Goal: Task Accomplishment & Management: Complete application form

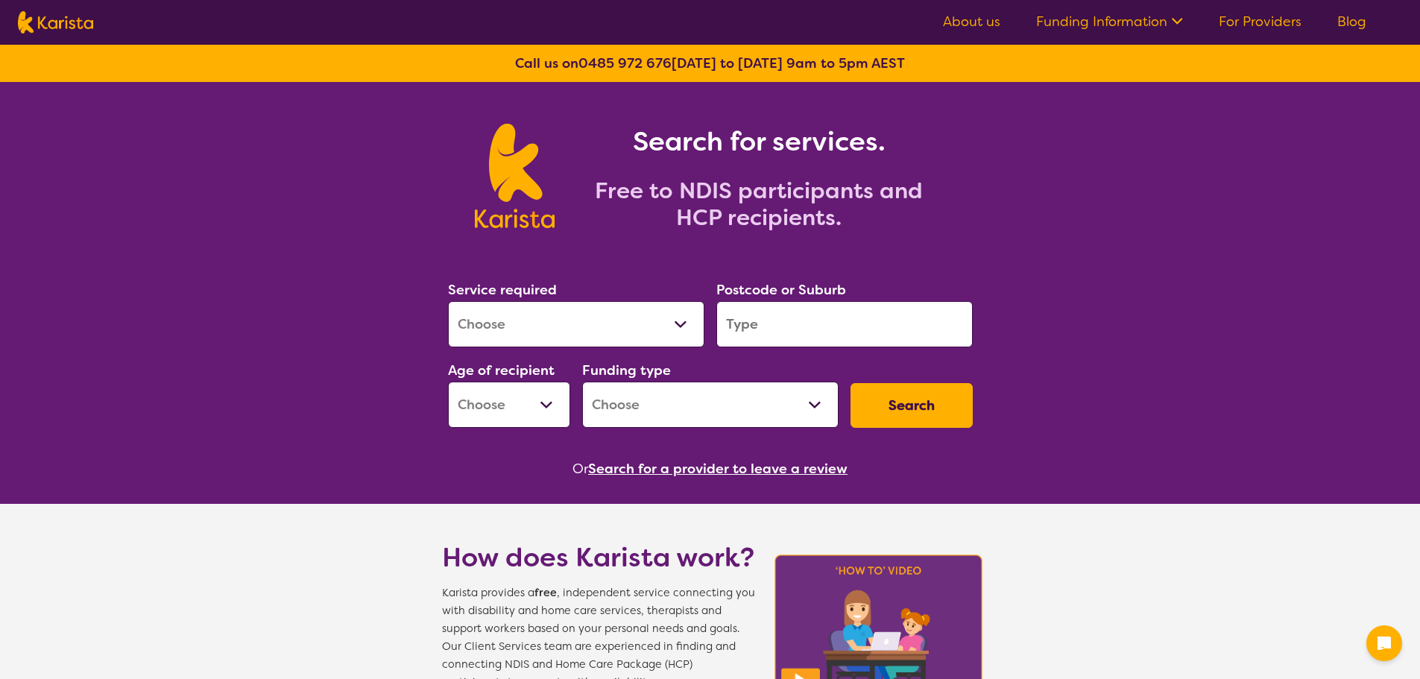
click at [604, 326] on select "Allied Health Assistant Assessment ([MEDICAL_DATA] or [MEDICAL_DATA]) Behaviour…" at bounding box center [576, 324] width 256 height 46
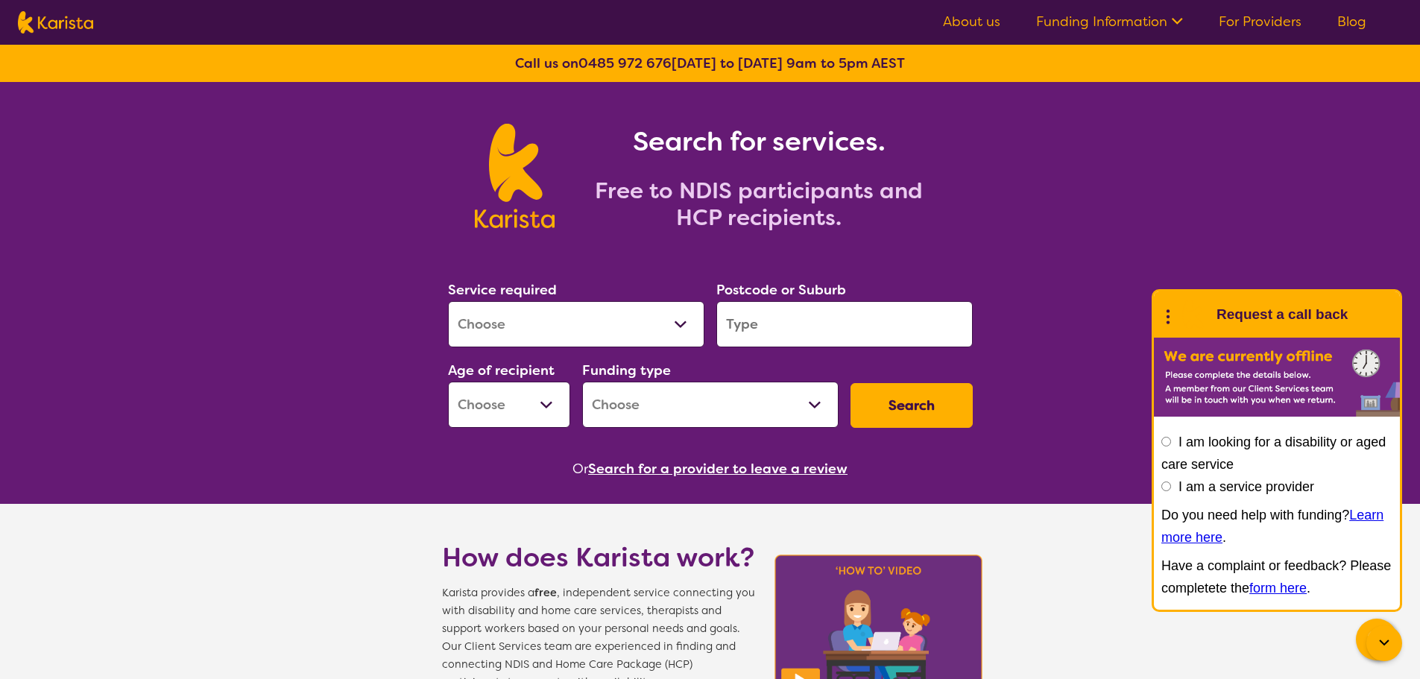
select select "Physiotherapy"
click at [448, 301] on select "Allied Health Assistant Assessment ([MEDICAL_DATA] or [MEDICAL_DATA]) Behaviour…" at bounding box center [576, 324] width 256 height 46
click at [775, 328] on input "search" at bounding box center [844, 324] width 256 height 46
type input "3004"
click at [520, 409] on select "Early Childhood - 0 to 9 Child - 10 to 11 Adolescent - 12 to 17 Adult - 18 to 6…" at bounding box center [509, 405] width 122 height 46
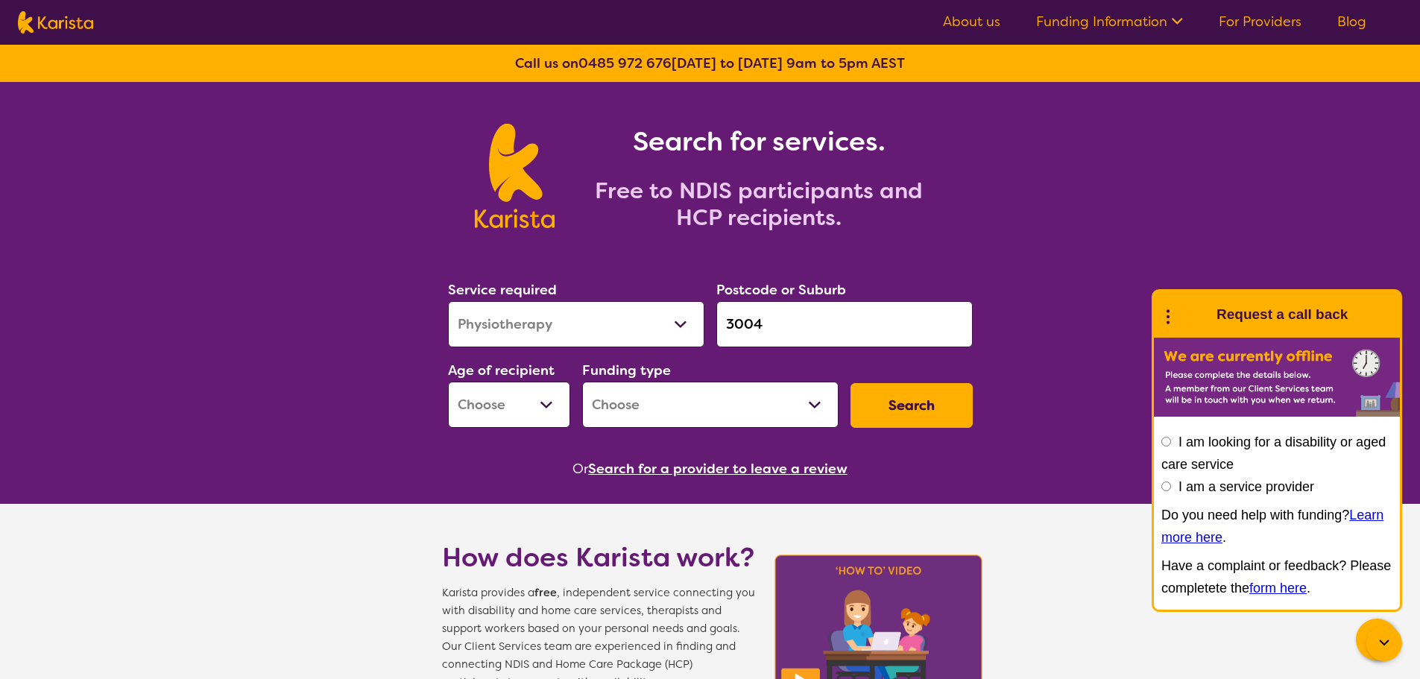
select select "AD"
click at [448, 382] on select "Early Childhood - 0 to 9 Child - 10 to 11 Adolescent - 12 to 17 Adult - 18 to 6…" at bounding box center [509, 405] width 122 height 46
click at [688, 429] on div "Funding type Home Care Package (HCP) National Disability Insurance Scheme (NDIS…" at bounding box center [710, 393] width 268 height 81
click at [695, 407] on select "Home Care Package (HCP) National Disability Insurance Scheme (NDIS) I don't know" at bounding box center [710, 405] width 256 height 46
select select "NDIS"
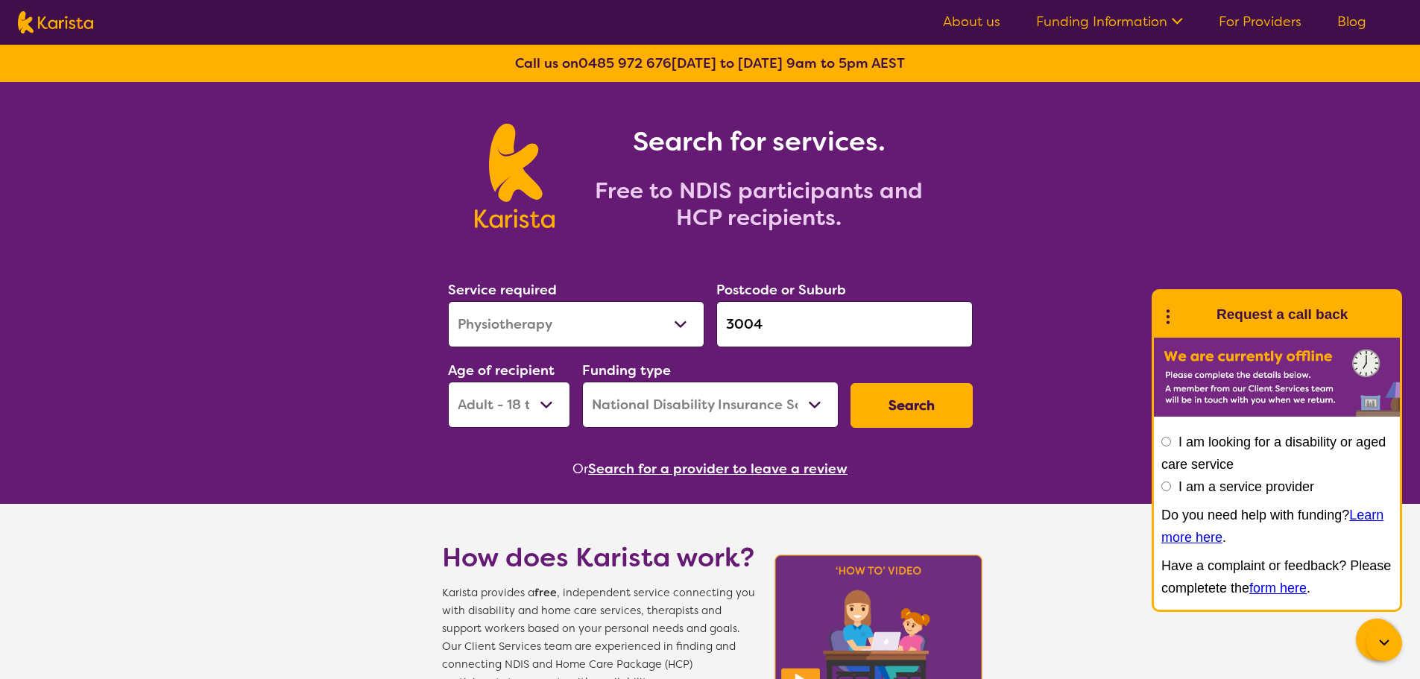
click at [582, 382] on select "Home Care Package (HCP) National Disability Insurance Scheme (NDIS) I don't know" at bounding box center [710, 405] width 256 height 46
click at [919, 392] on button "Search" at bounding box center [912, 405] width 122 height 45
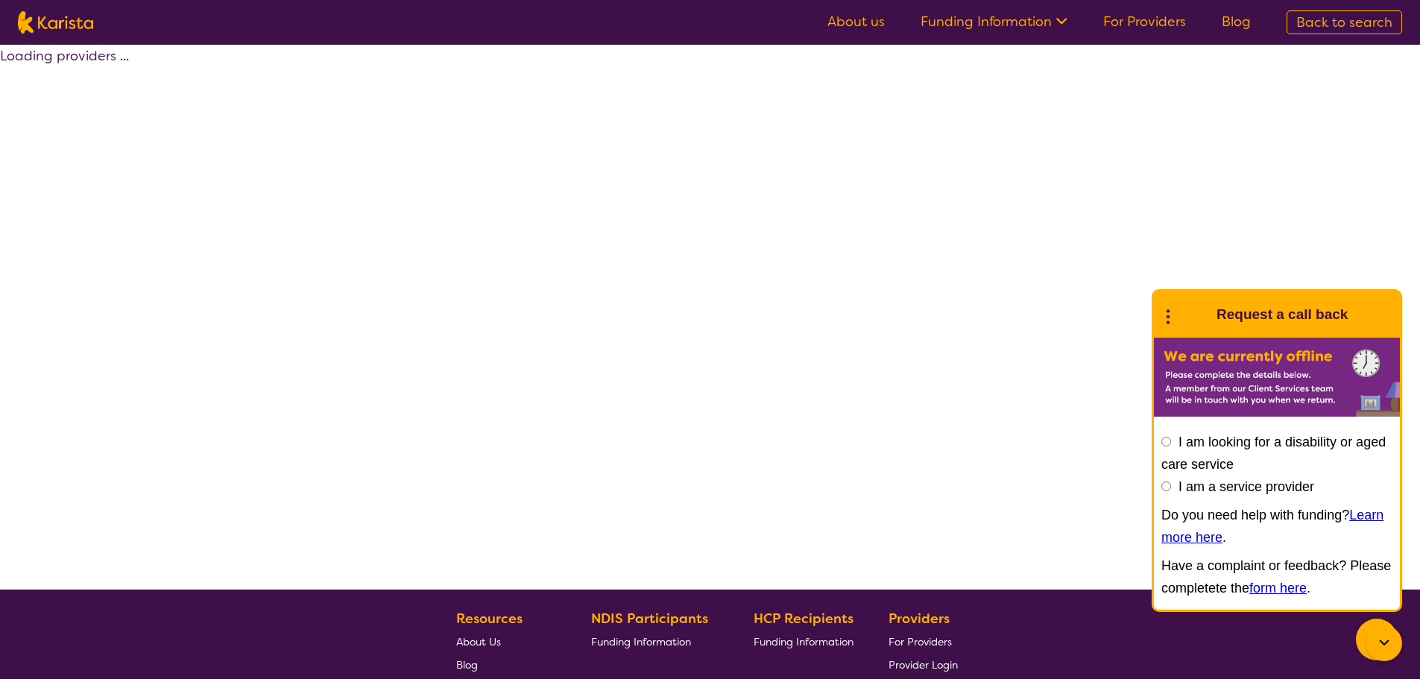
click at [1165, 316] on icon at bounding box center [1168, 314] width 19 height 23
select select "by_score"
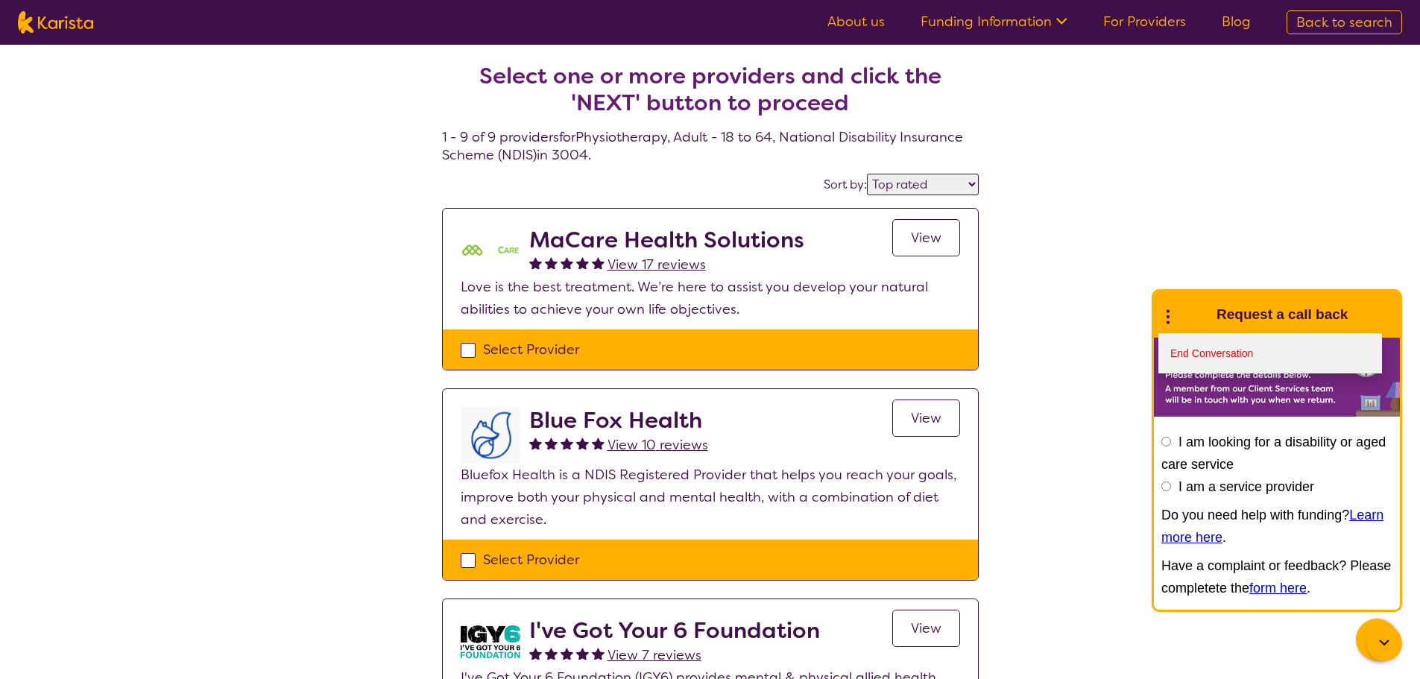
click at [1185, 353] on link "End Conversation" at bounding box center [1271, 353] width 224 height 40
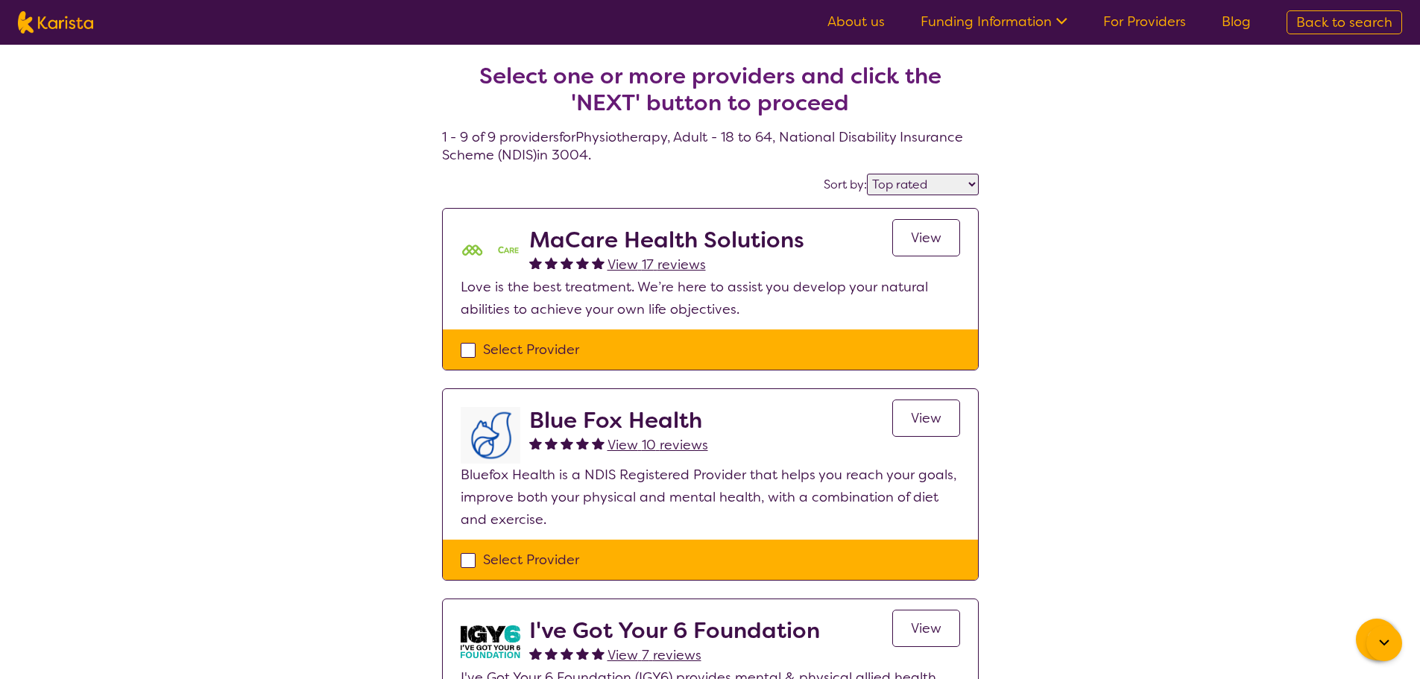
click at [561, 343] on div "Select Provider" at bounding box center [711, 349] width 500 height 22
checkbox input "true"
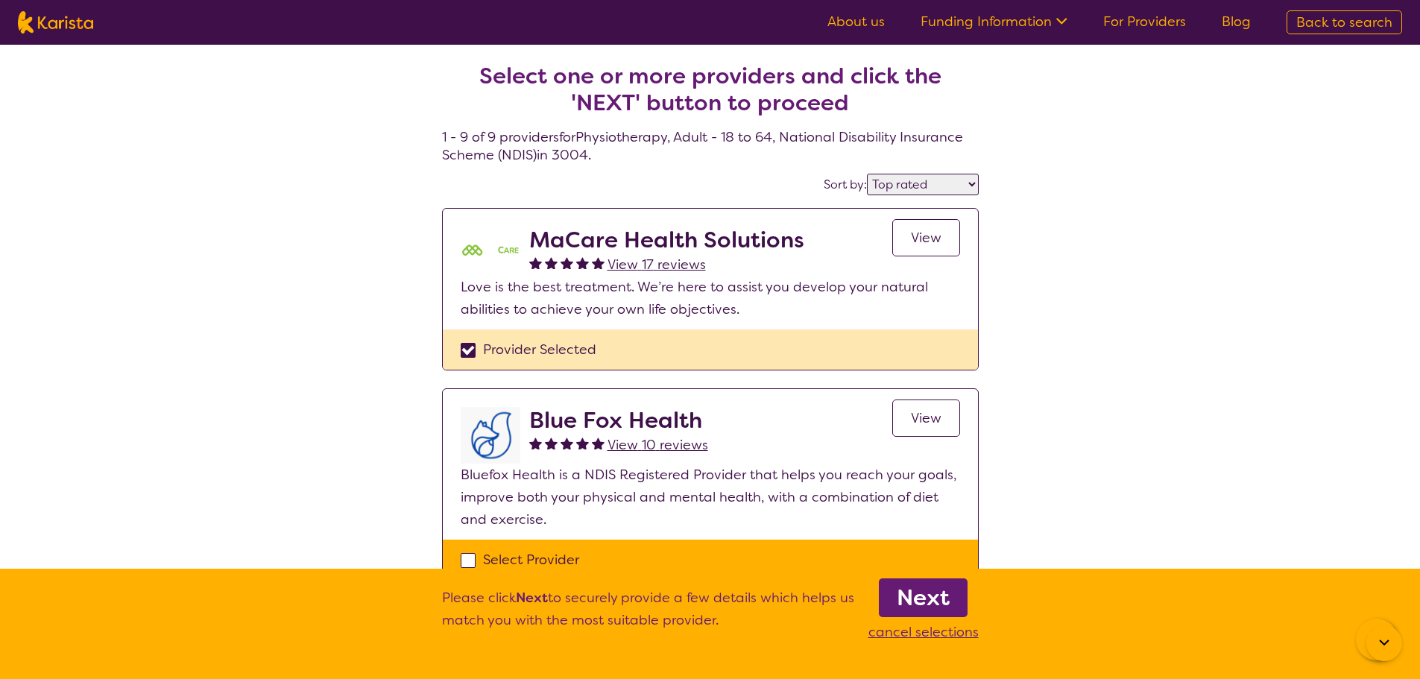
click at [912, 591] on b "Next" at bounding box center [923, 598] width 53 height 30
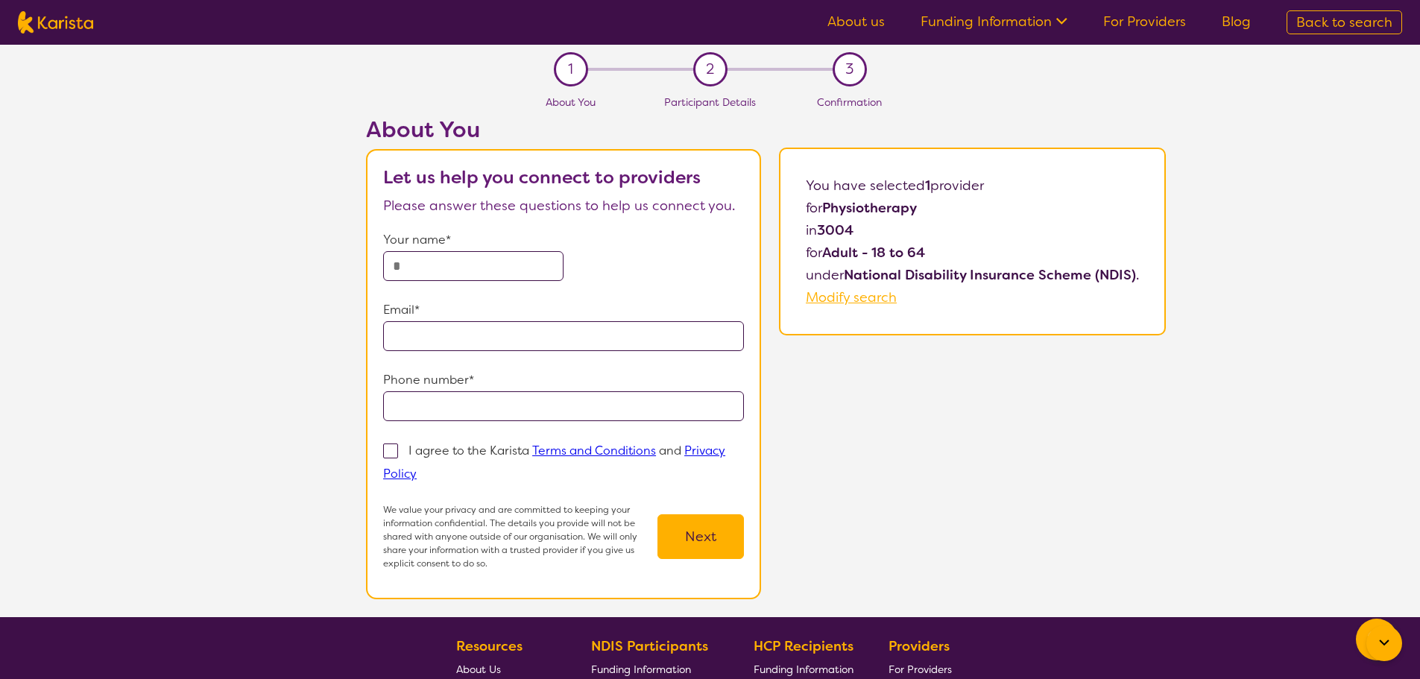
click at [491, 274] on input "text" at bounding box center [473, 266] width 180 height 30
type input "**********"
click at [491, 329] on input "email" at bounding box center [563, 336] width 361 height 30
type input "**********"
click at [467, 409] on input "tel" at bounding box center [563, 406] width 361 height 30
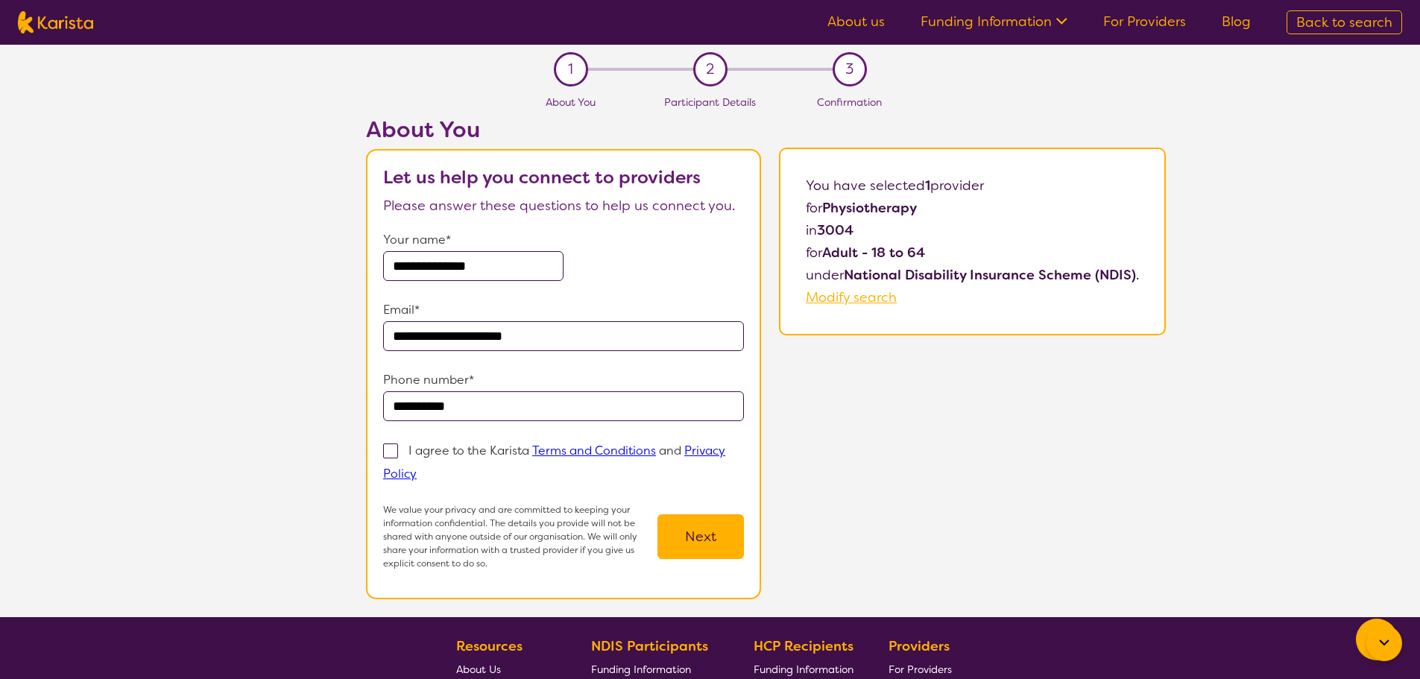
type input "**********"
click at [468, 454] on p "I agree to the Karista Terms and Conditions and Privacy Policy" at bounding box center [554, 462] width 342 height 39
click at [426, 468] on input "I agree to the Karista Terms and Conditions and Privacy Policy" at bounding box center [422, 473] width 10 height 10
checkbox input "true"
click at [702, 540] on button "Next" at bounding box center [701, 536] width 86 height 45
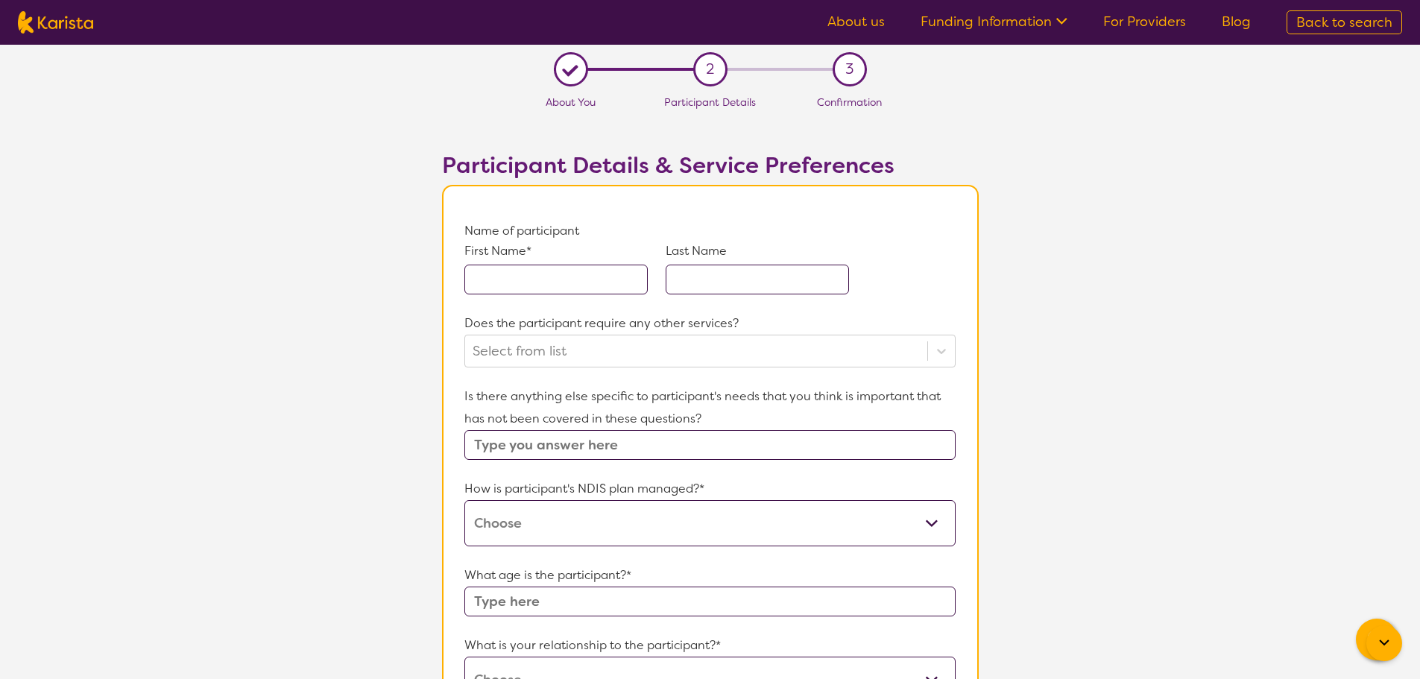
click at [579, 273] on input "text" at bounding box center [555, 280] width 183 height 30
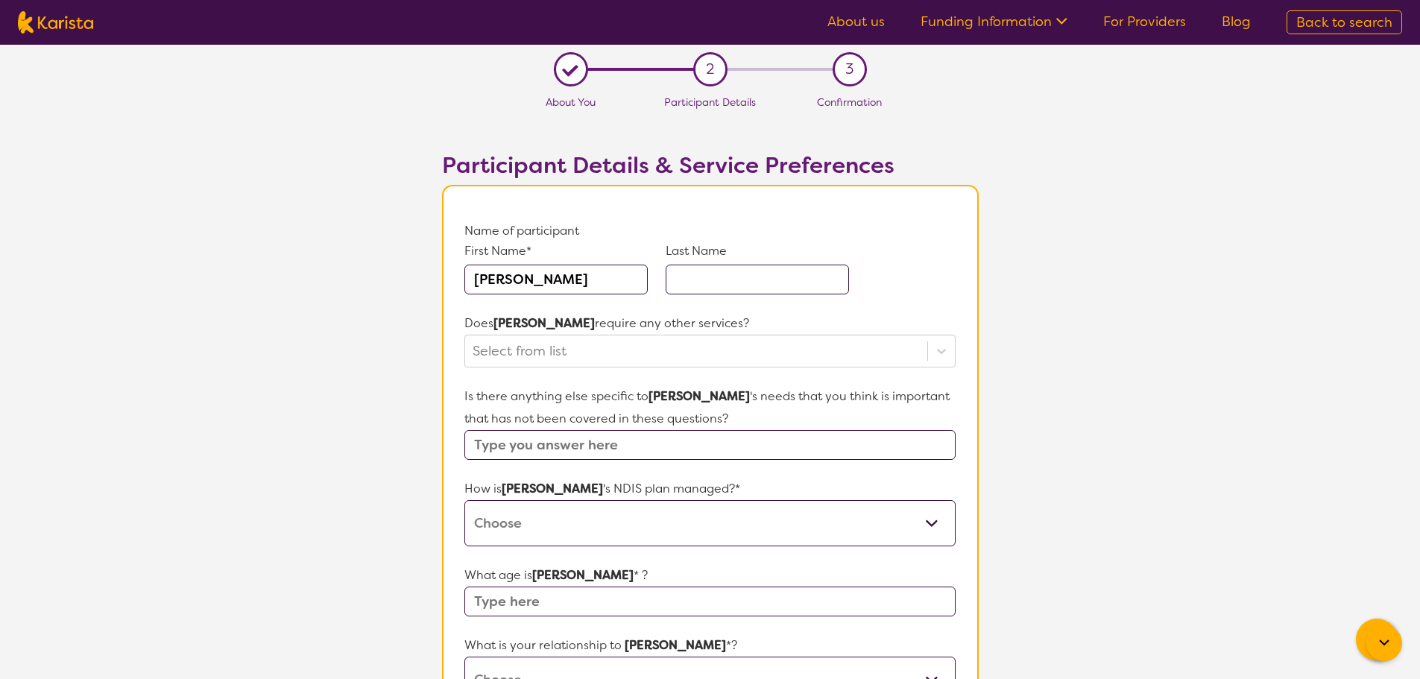
type input "J"
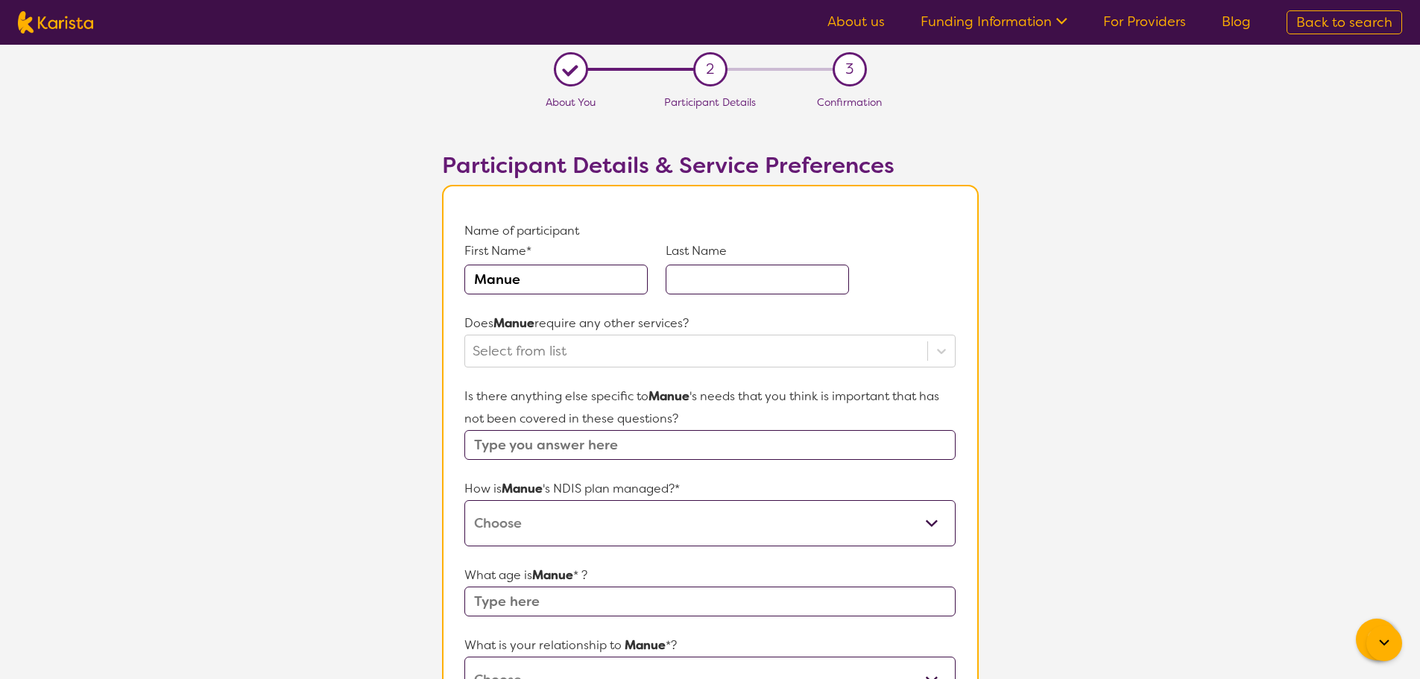
click at [579, 273] on input "Manue" at bounding box center [555, 280] width 183 height 30
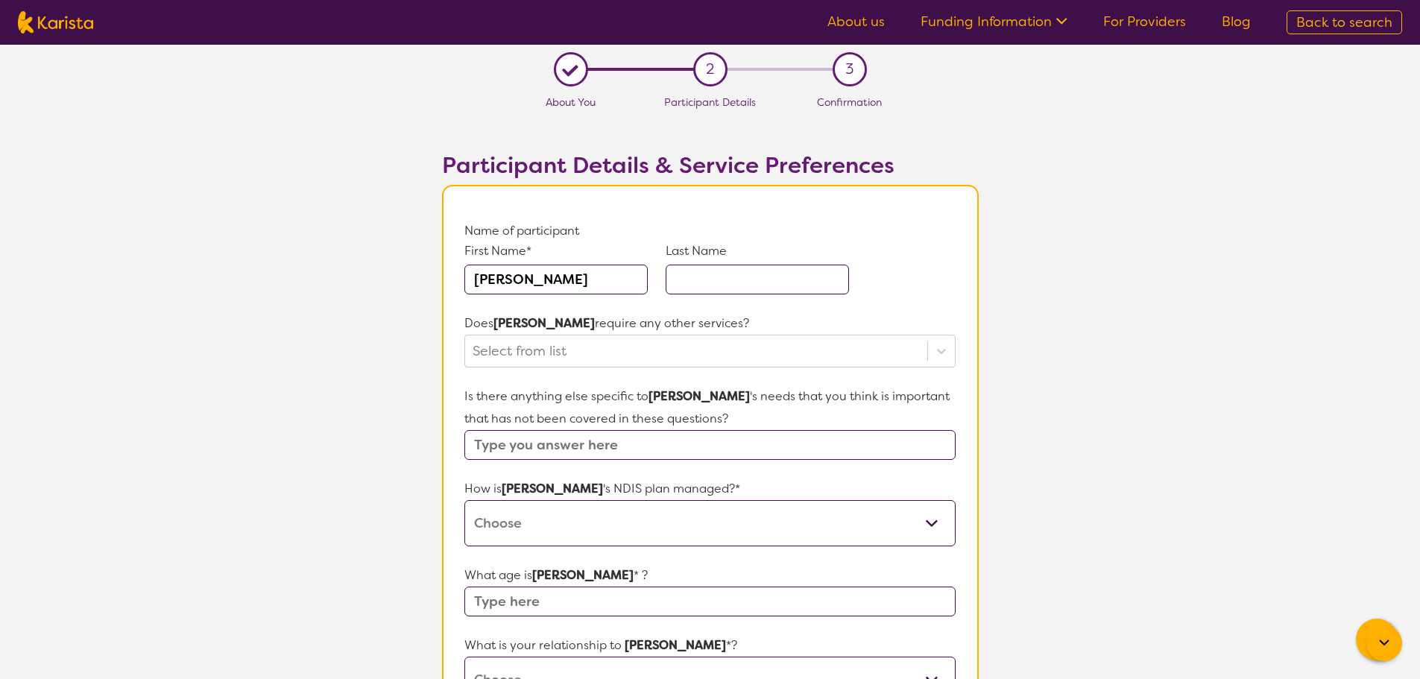
type input "[PERSON_NAME]"
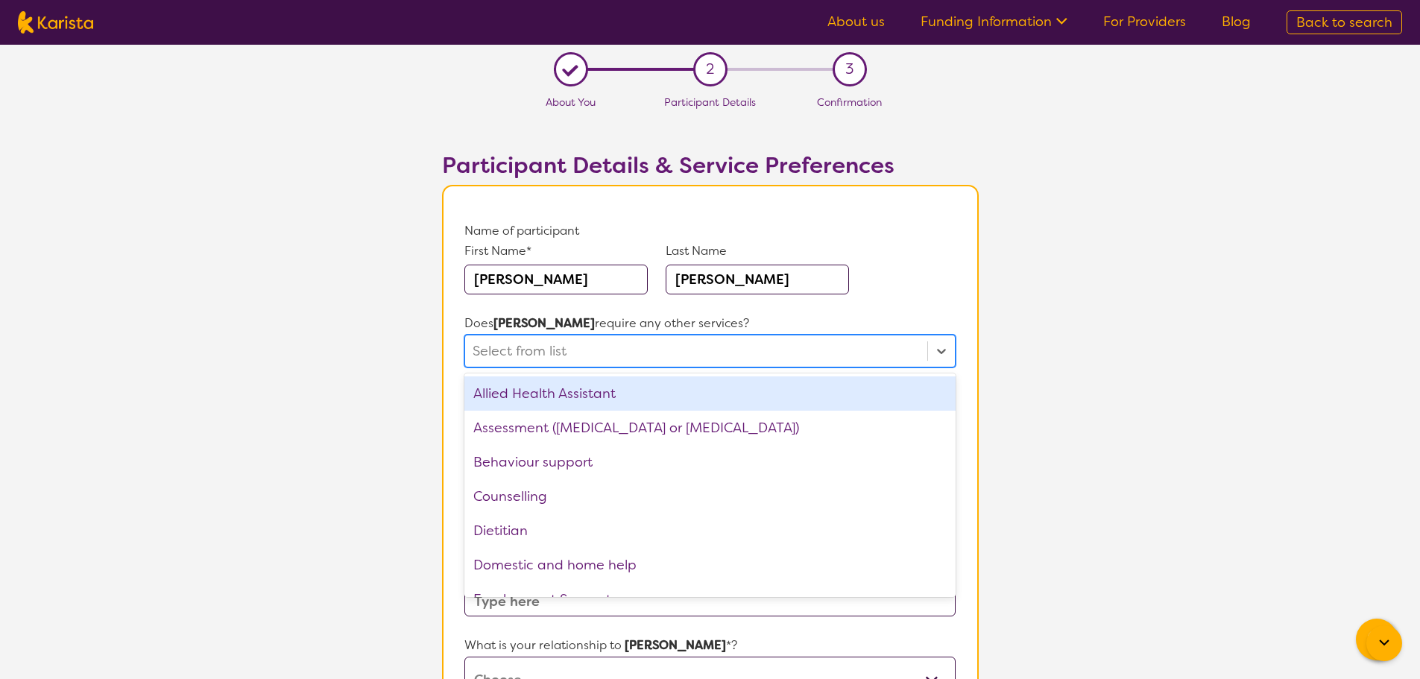
click at [568, 346] on div at bounding box center [696, 350] width 447 height 25
click at [579, 418] on div "Assessment ([MEDICAL_DATA] or [MEDICAL_DATA])" at bounding box center [709, 428] width 491 height 34
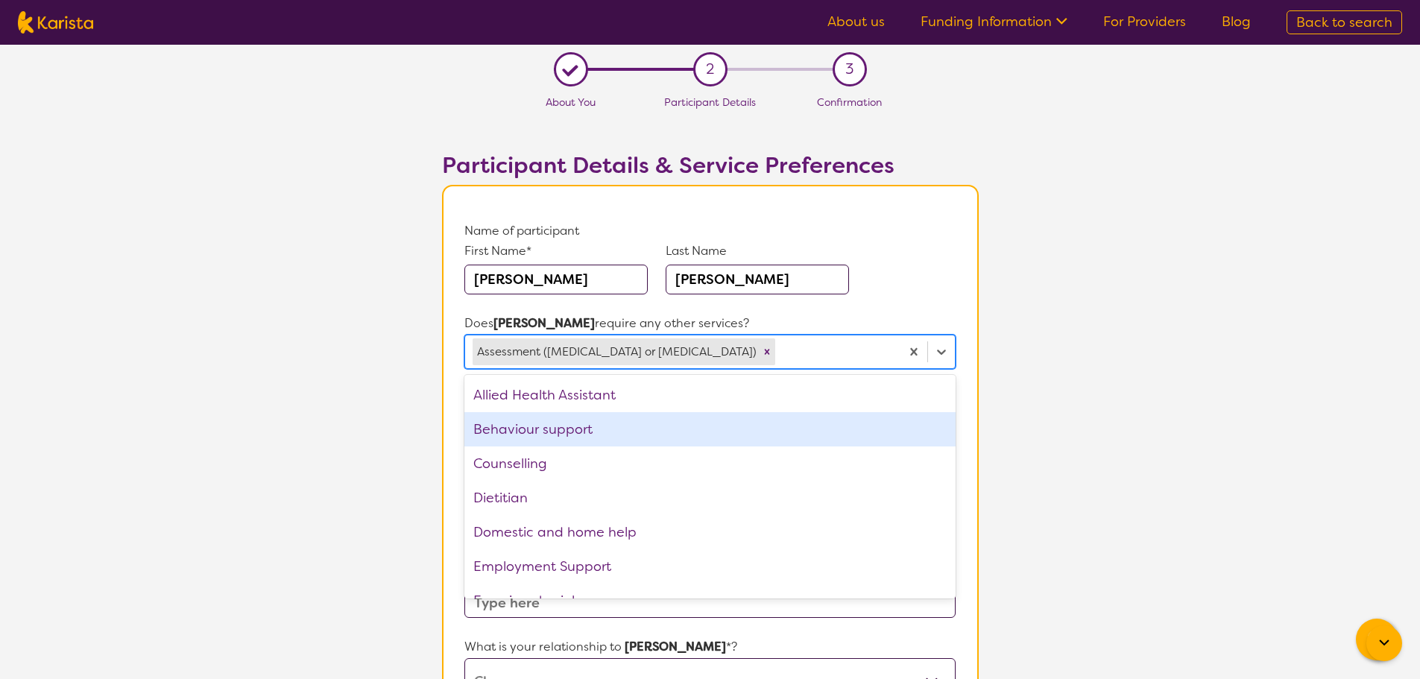
click at [565, 472] on div "Counselling" at bounding box center [709, 464] width 491 height 34
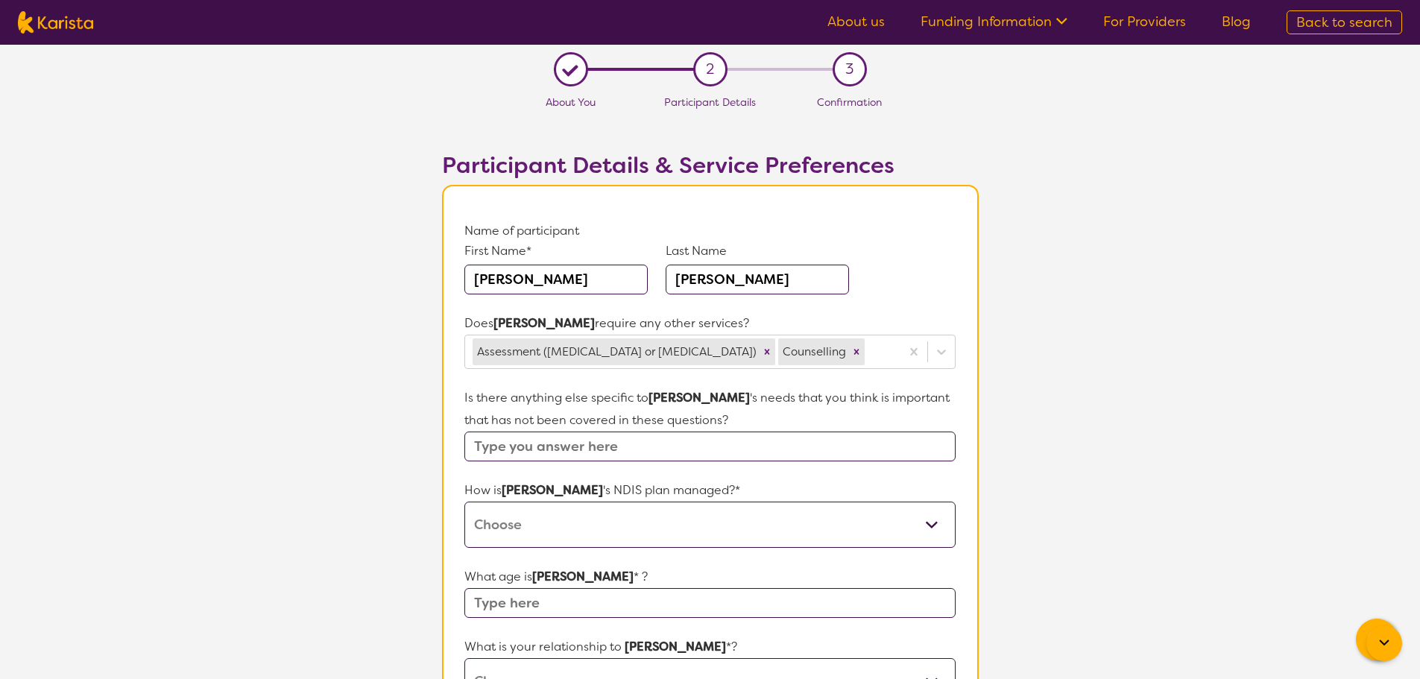
click at [538, 514] on select "Self-managed NDIS plan Managed by a registered plan management provider (not th…" at bounding box center [709, 525] width 491 height 46
select select "Self Managed"
click at [464, 502] on select "Self-managed NDIS plan Managed by a registered plan management provider (not th…" at bounding box center [709, 525] width 491 height 46
select select "Self Managed"
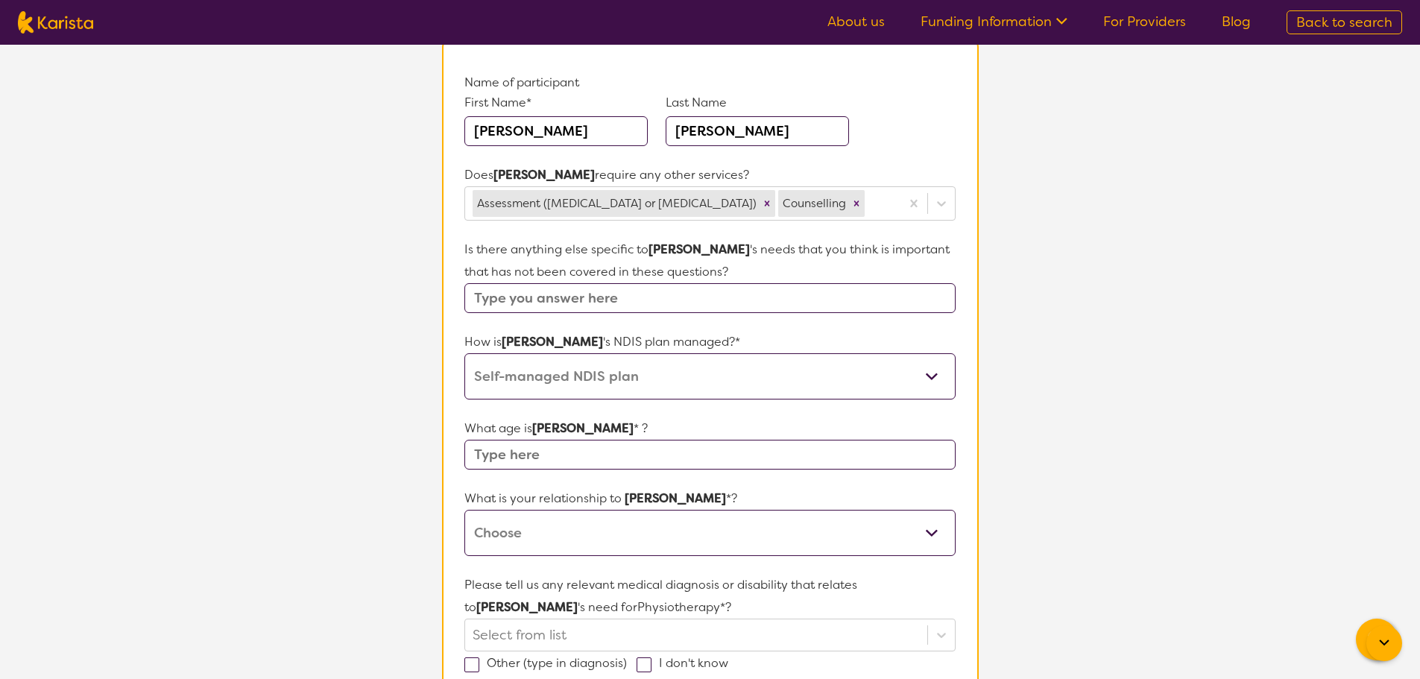
scroll to position [149, 0]
click at [532, 464] on input "text" at bounding box center [709, 454] width 491 height 30
type input "12"
drag, startPoint x: 551, startPoint y: 530, endPoint x: 558, endPoint y: 535, distance: 9.1
click at [551, 530] on select "This request is for myself I am their parent I am their child I am their spouse…" at bounding box center [709, 532] width 491 height 46
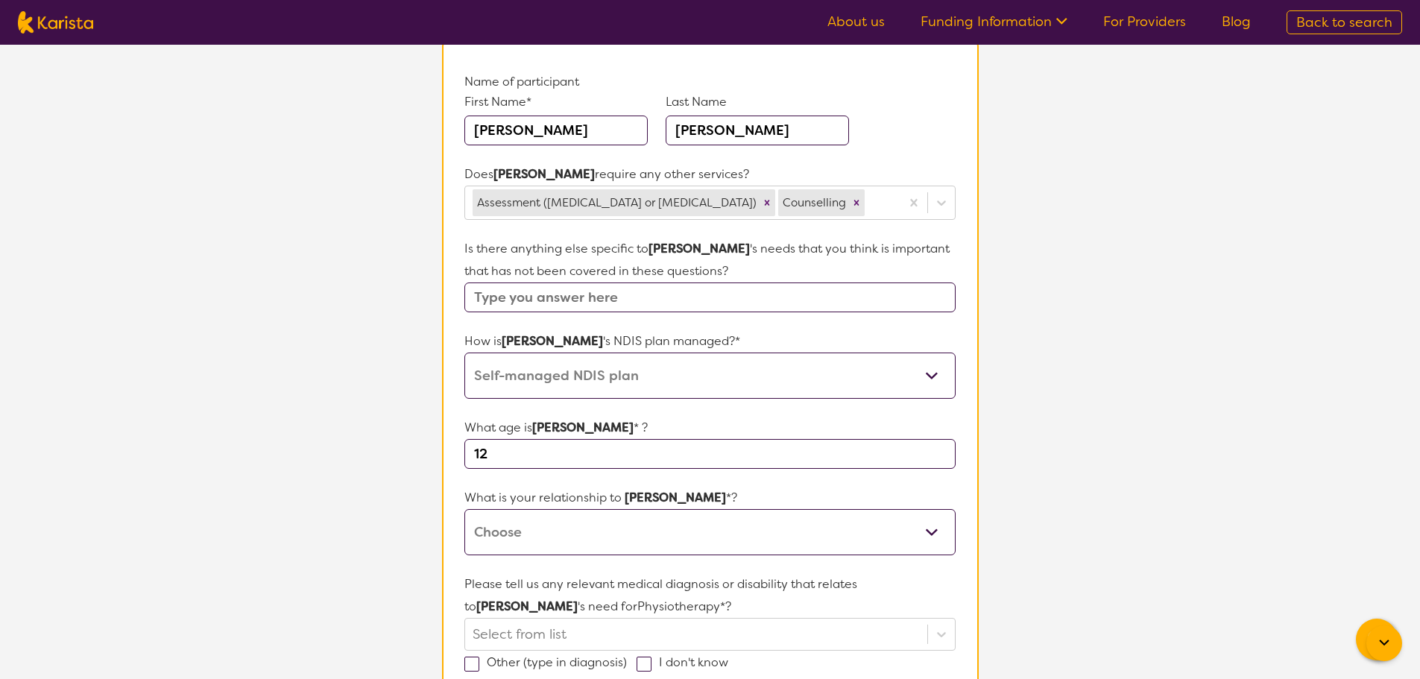
select select "I am their carer"
click at [464, 509] on select "This request is for myself I am their parent I am their child I am their spouse…" at bounding box center [709, 532] width 491 height 46
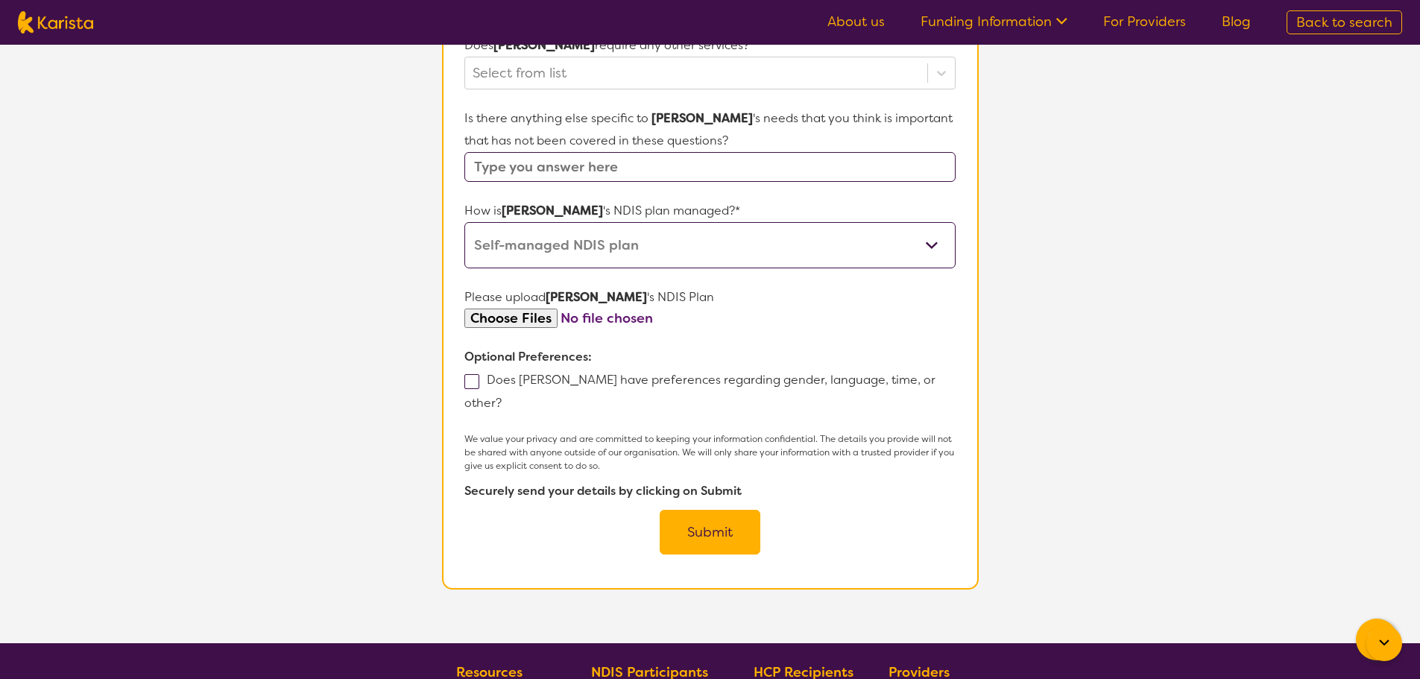
click at [706, 511] on button "Submit" at bounding box center [710, 532] width 101 height 45
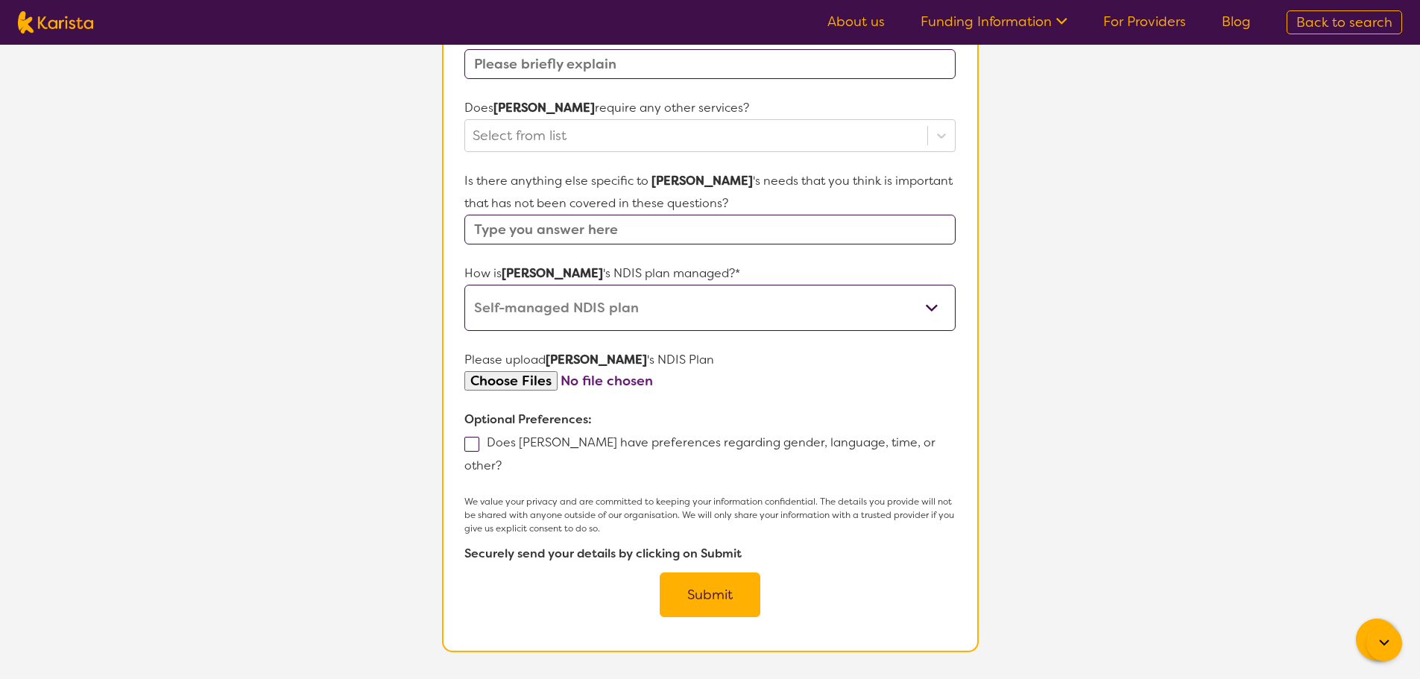
scroll to position [444, 0]
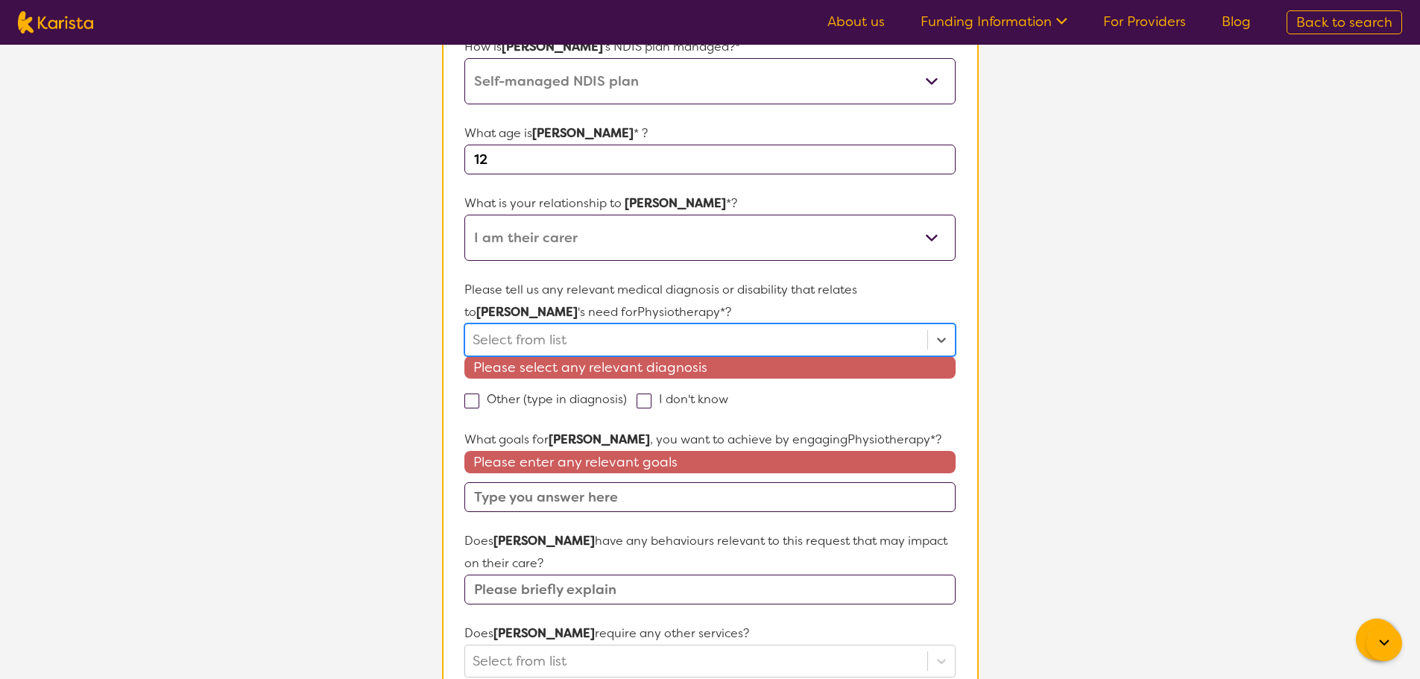
click at [531, 343] on div at bounding box center [696, 339] width 447 height 25
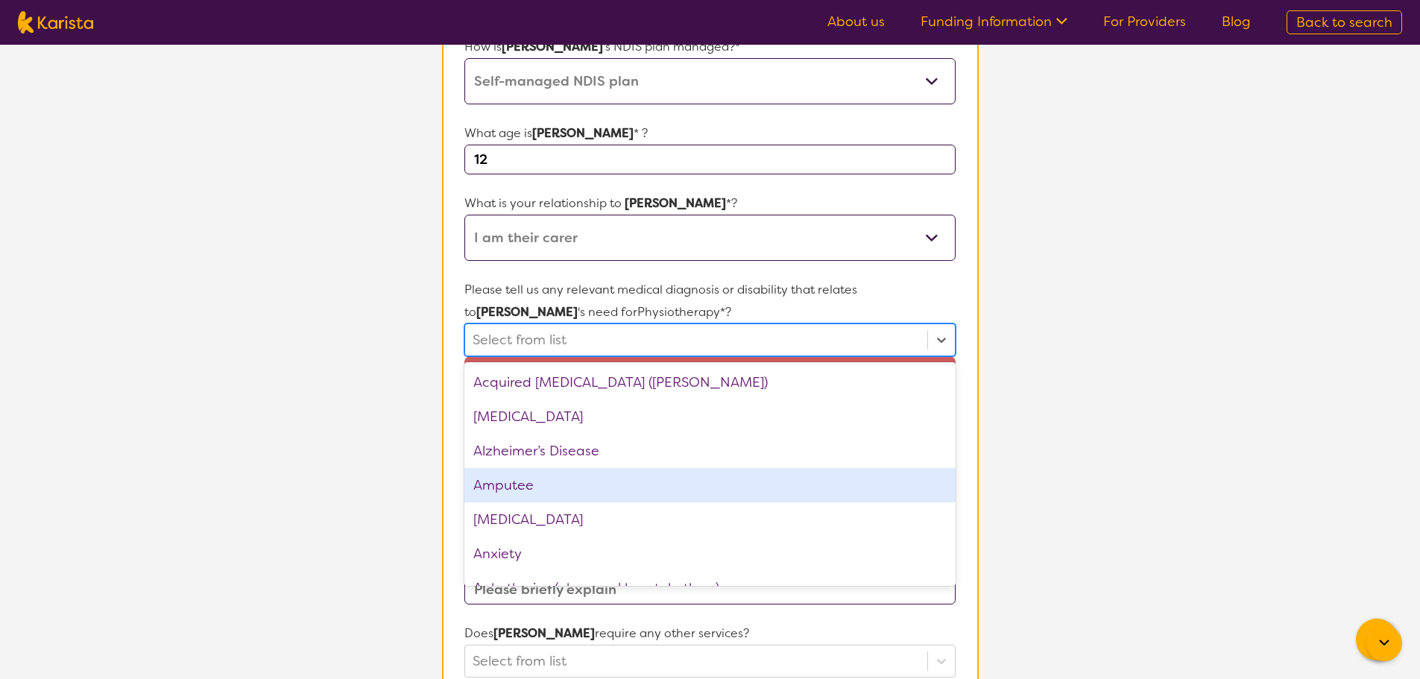
drag, startPoint x: 537, startPoint y: 488, endPoint x: 529, endPoint y: 515, distance: 27.9
click at [537, 489] on div "Amputee" at bounding box center [709, 485] width 491 height 34
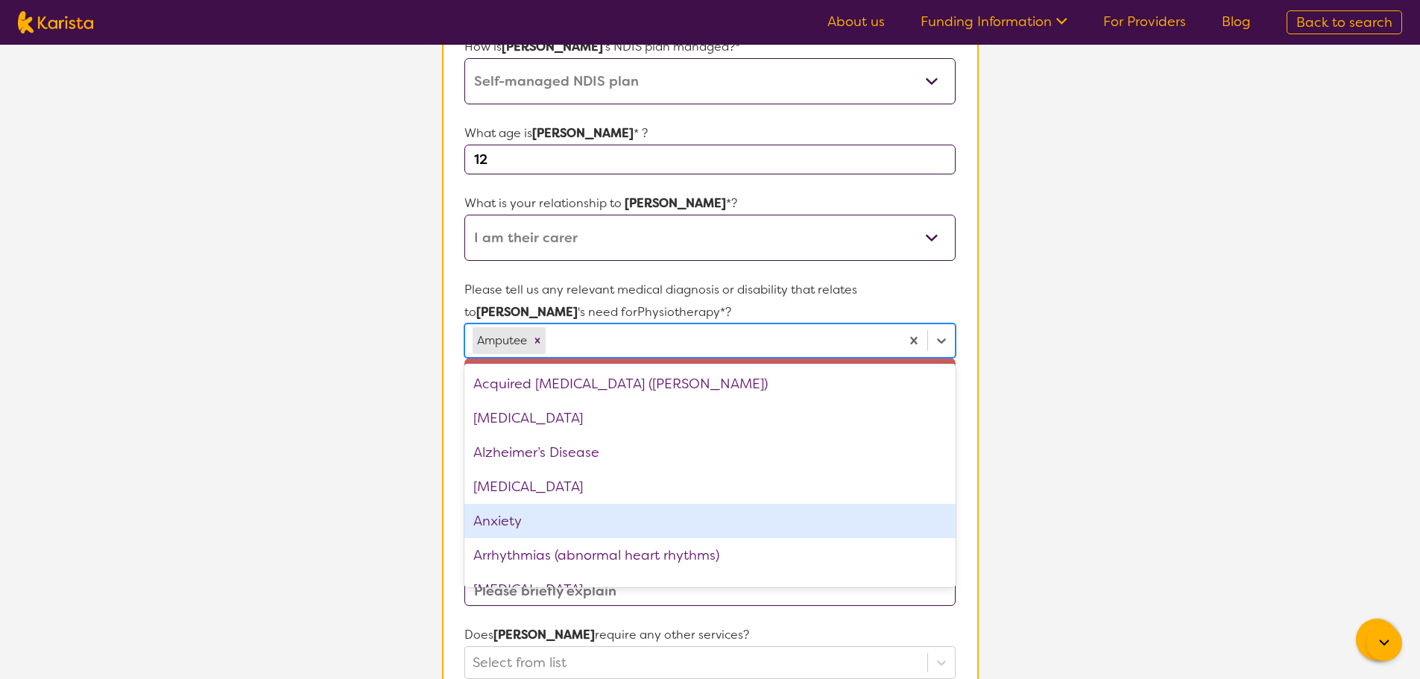
click at [527, 520] on div "Anxiety" at bounding box center [709, 521] width 491 height 34
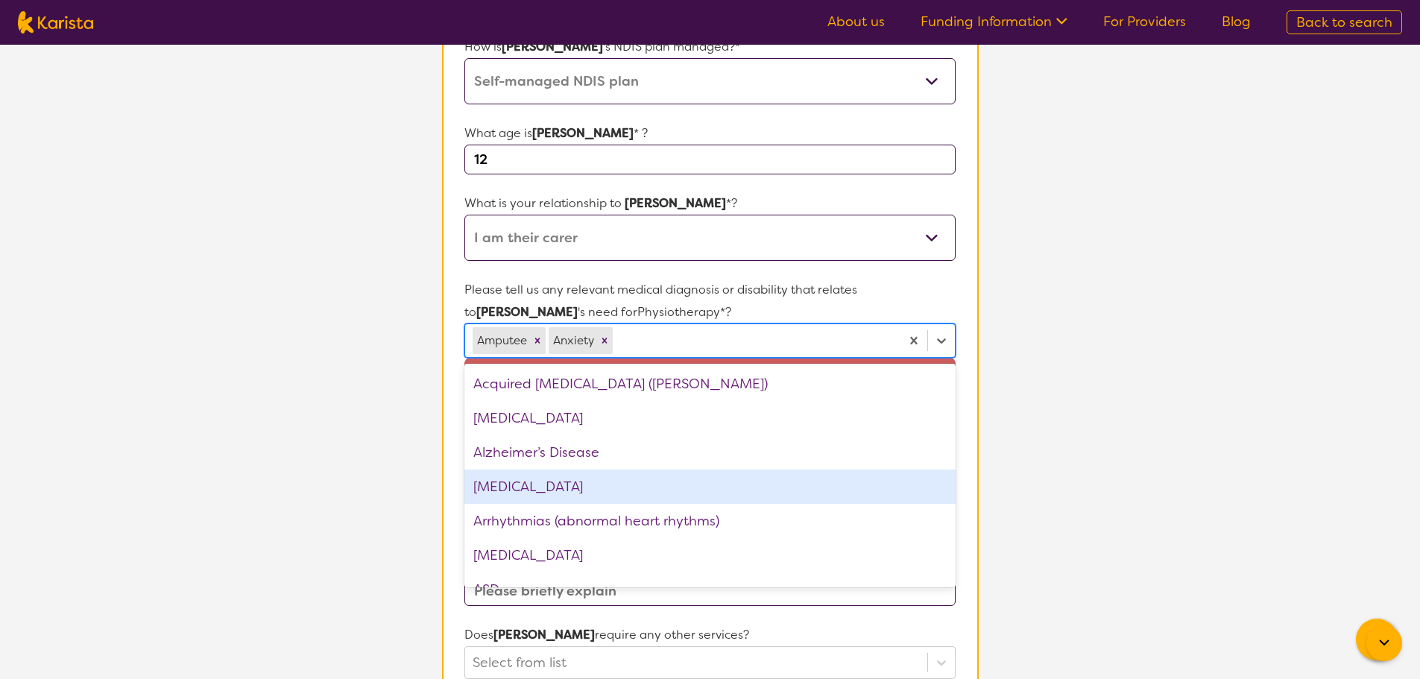
click at [1108, 401] on section "L About You 2 Participant Details 3 Confirmation Participant Details & Service …" at bounding box center [710, 417] width 1420 height 1632
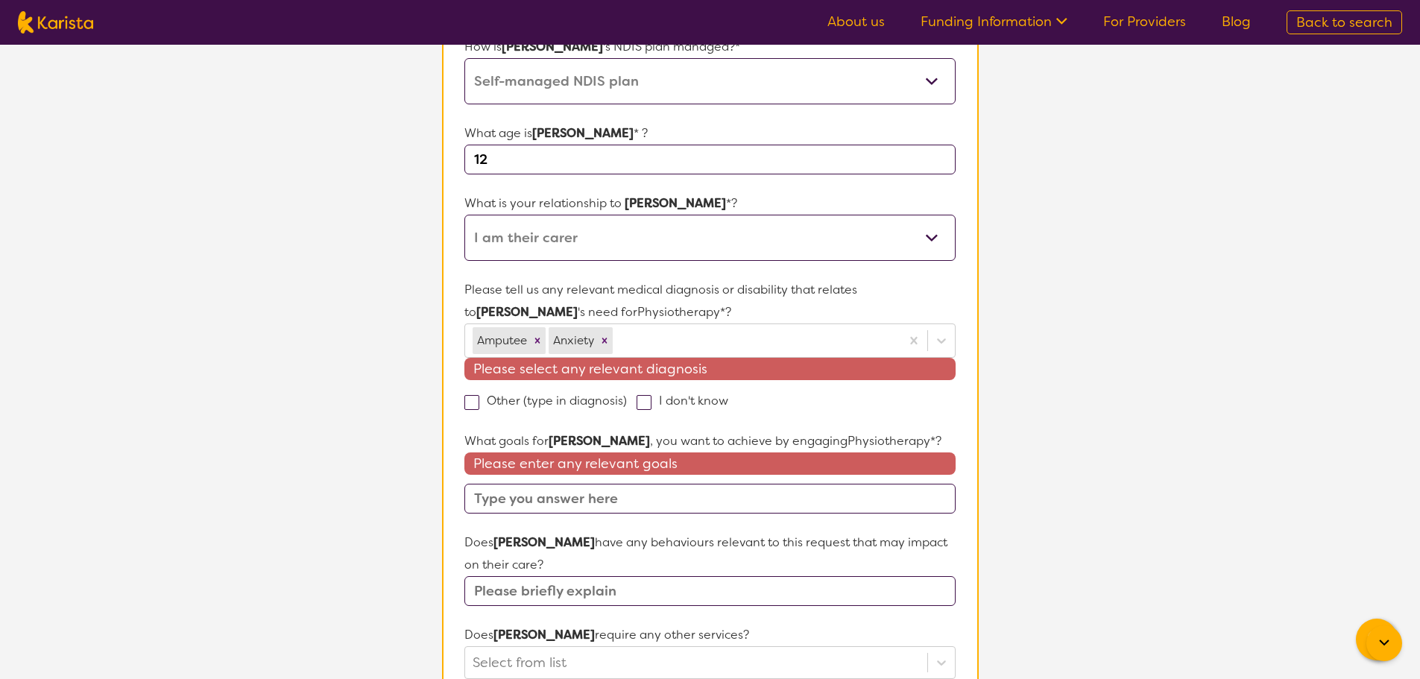
click at [566, 501] on input "text" at bounding box center [709, 499] width 491 height 30
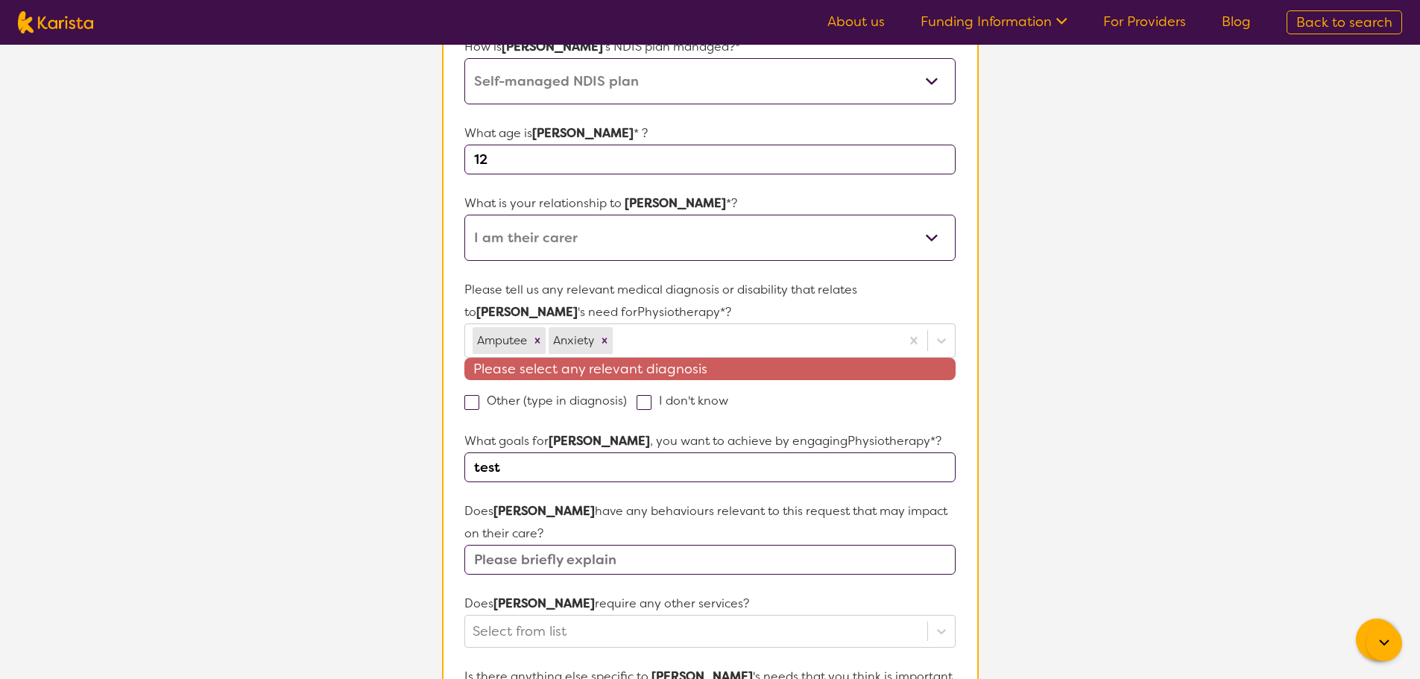
type input "test"
click at [625, 557] on input "text" at bounding box center [709, 560] width 491 height 30
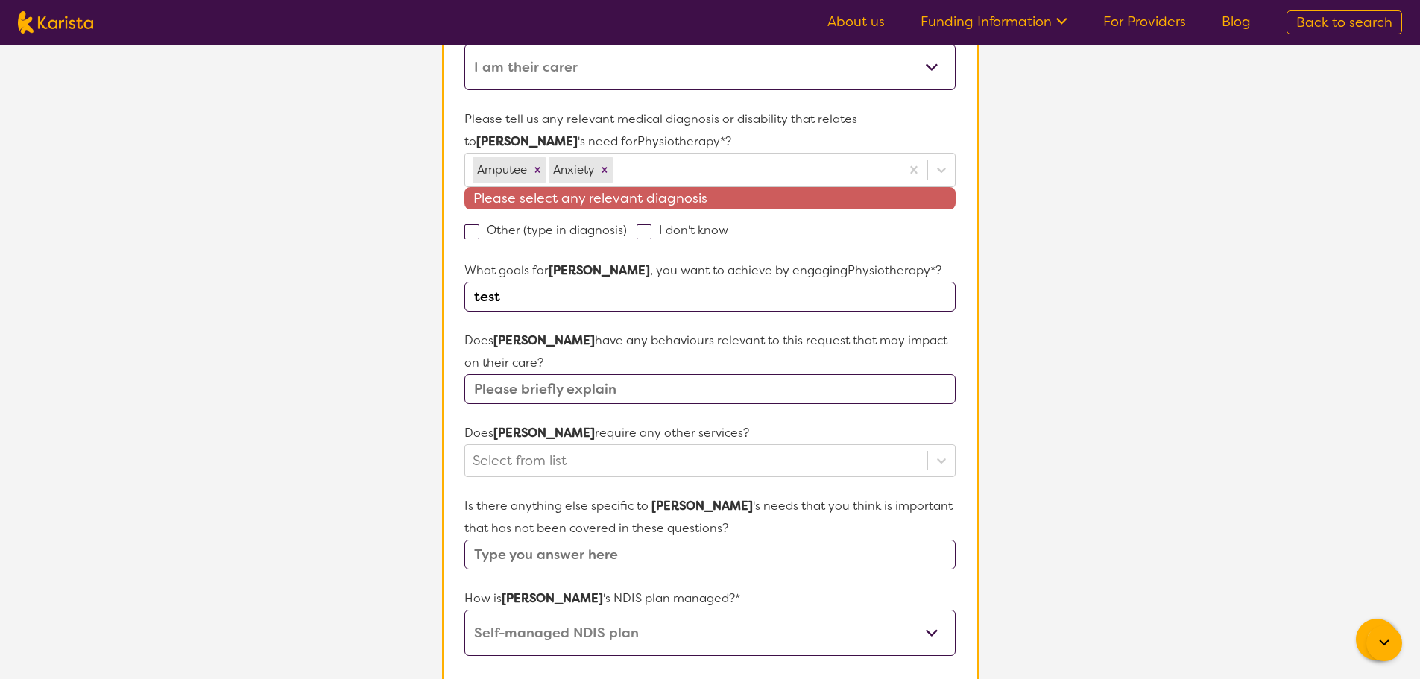
scroll to position [667, 0]
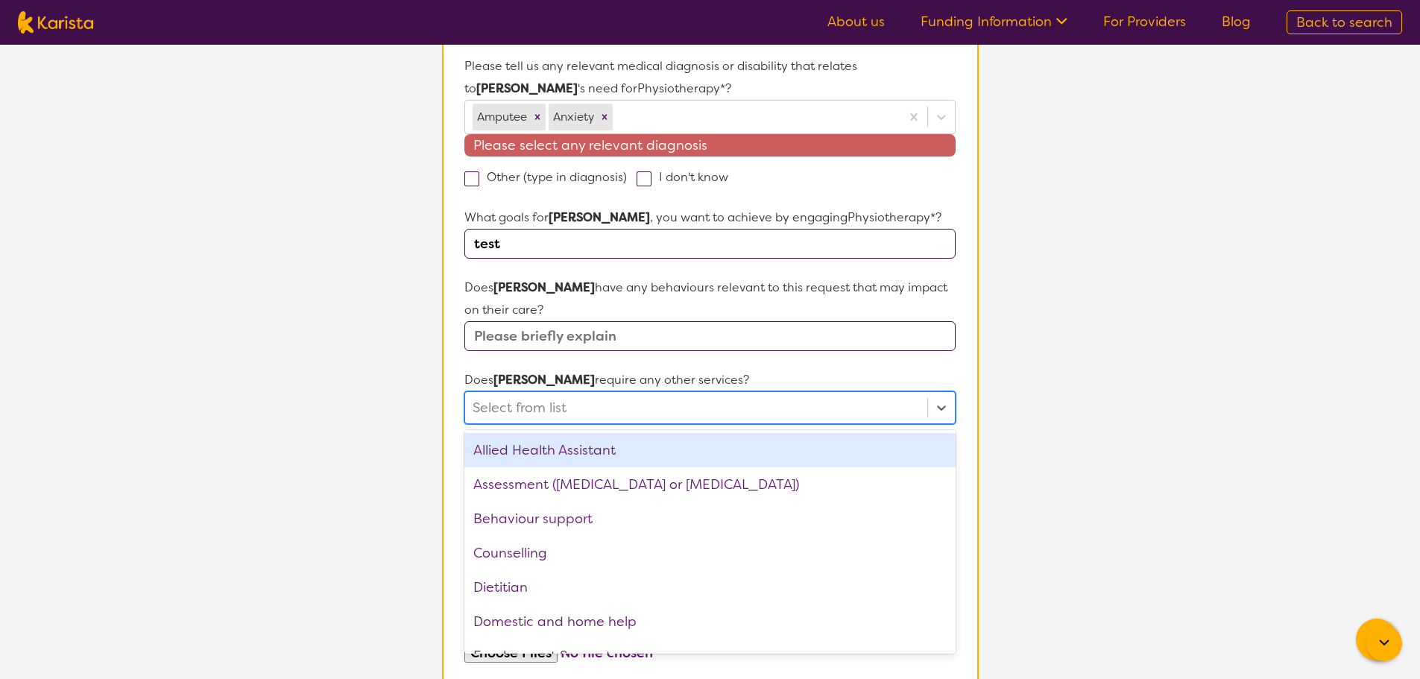
click at [592, 404] on div at bounding box center [696, 407] width 447 height 25
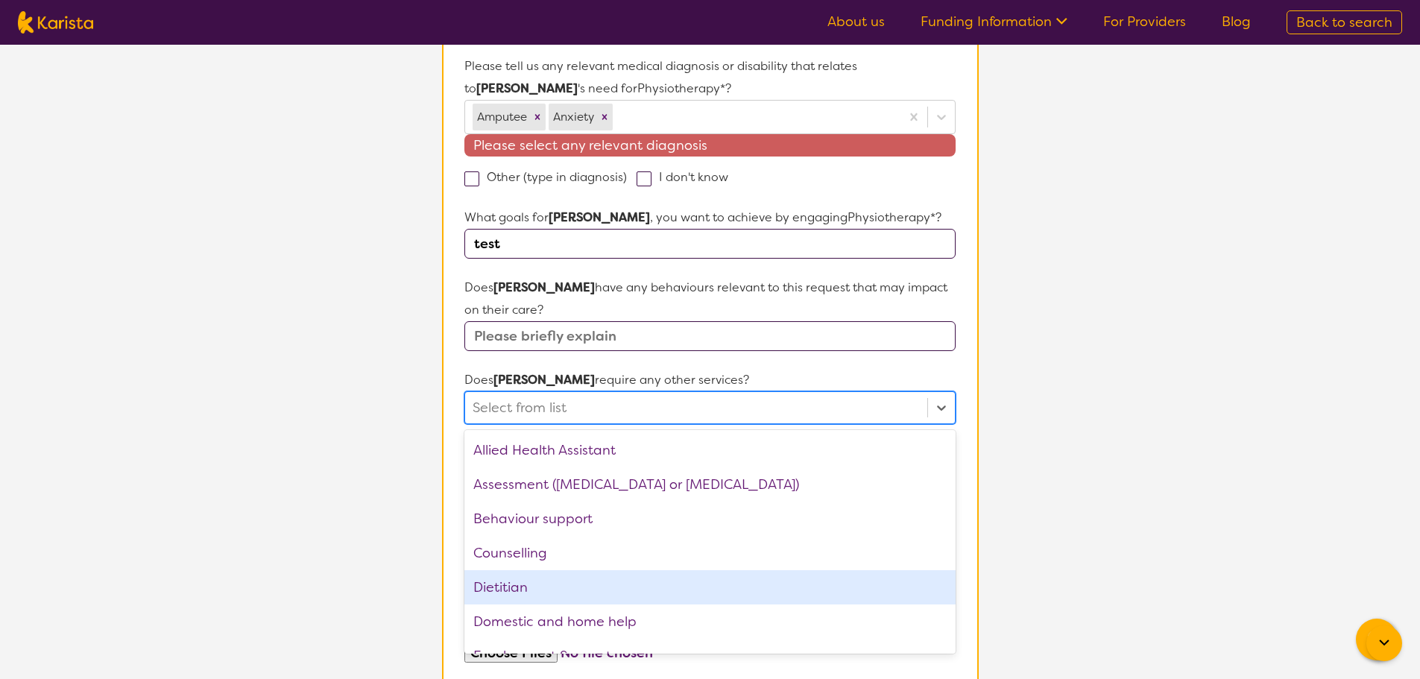
click at [558, 589] on div "Dietitian" at bounding box center [709, 587] width 491 height 34
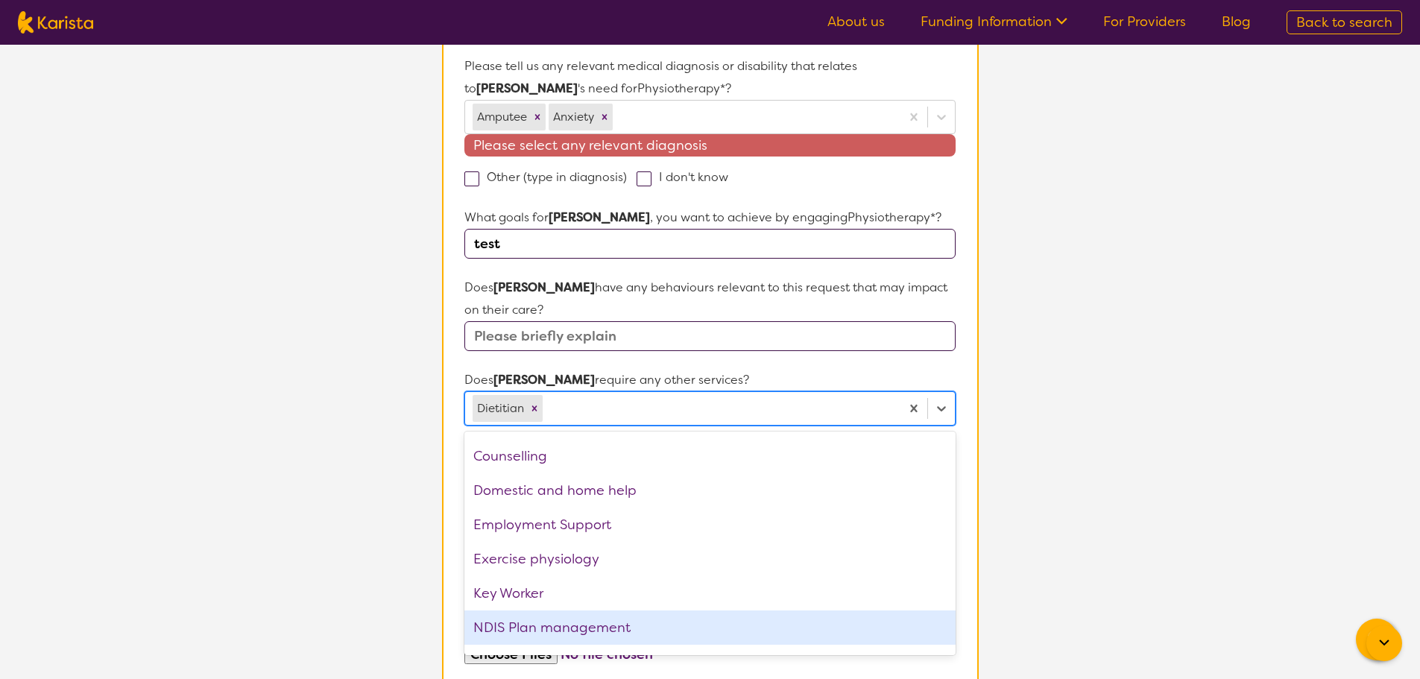
scroll to position [224, 0]
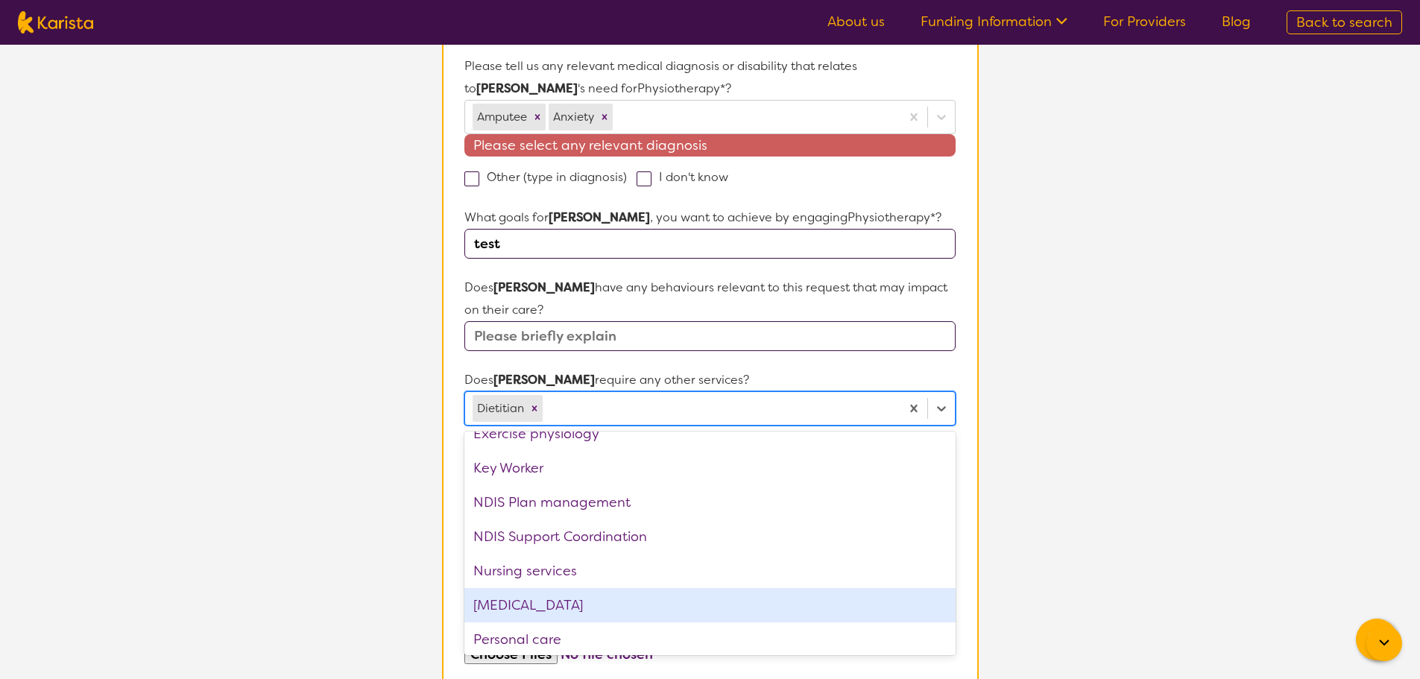
click at [556, 600] on div "[MEDICAL_DATA]" at bounding box center [709, 605] width 491 height 34
click at [541, 606] on div "Personal care" at bounding box center [709, 605] width 491 height 34
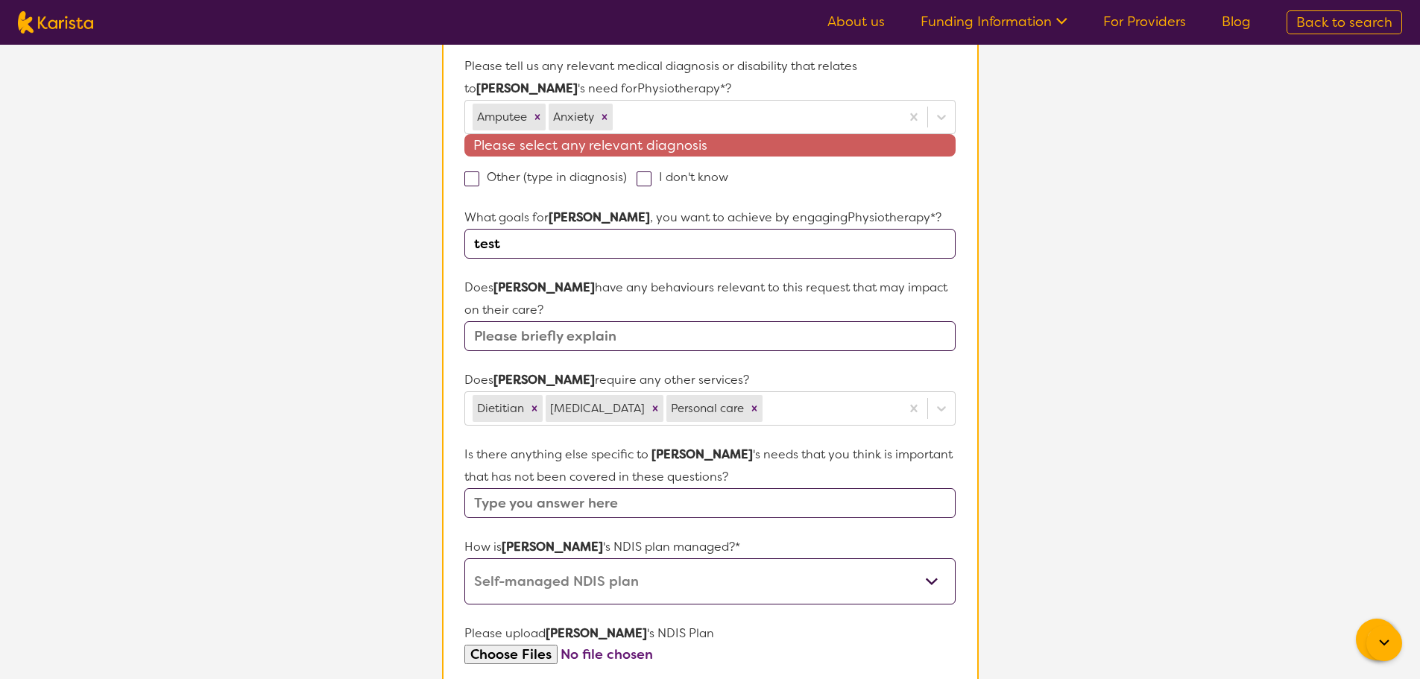
click at [1136, 414] on section "L About You 2 Participant Details 3 Confirmation Participant Details & Service …" at bounding box center [710, 178] width 1420 height 1602
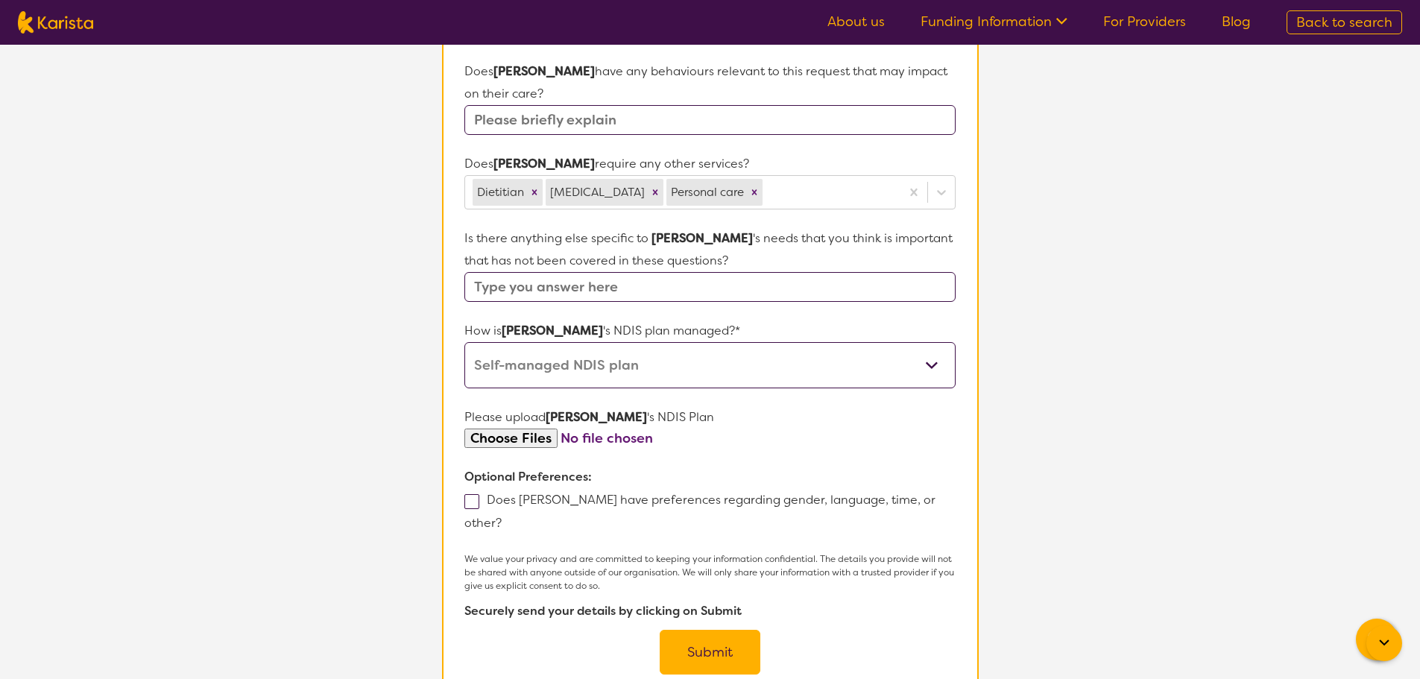
scroll to position [891, 0]
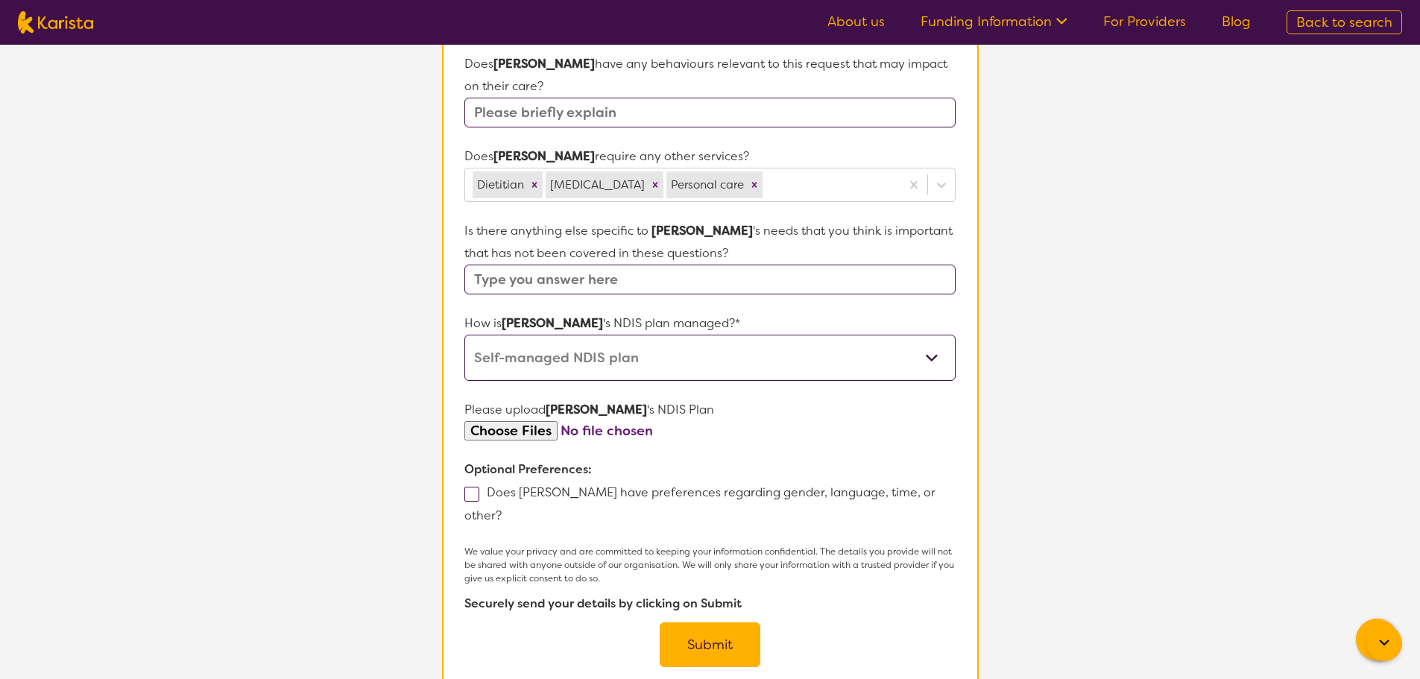
click at [568, 362] on select "Self-managed NDIS plan Managed by a registered plan management provider (not th…" at bounding box center [709, 358] width 491 height 46
click at [464, 335] on select "Self-managed NDIS plan Managed by a registered plan management provider (not th…" at bounding box center [709, 358] width 491 height 46
click at [517, 429] on input "file" at bounding box center [709, 431] width 491 height 20
type input "C:\fakepath\NDIS Plan.pdf"
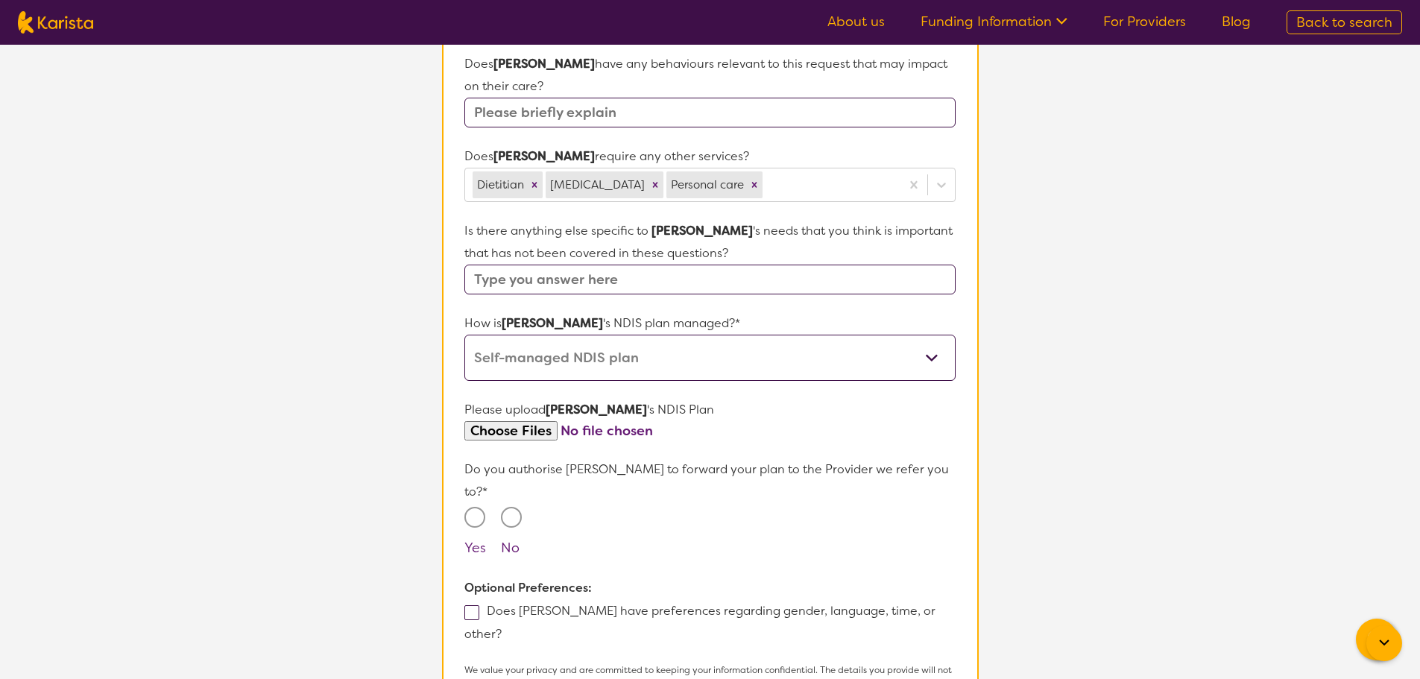
click at [472, 507] on input "Yes" at bounding box center [474, 517] width 21 height 21
radio input "true"
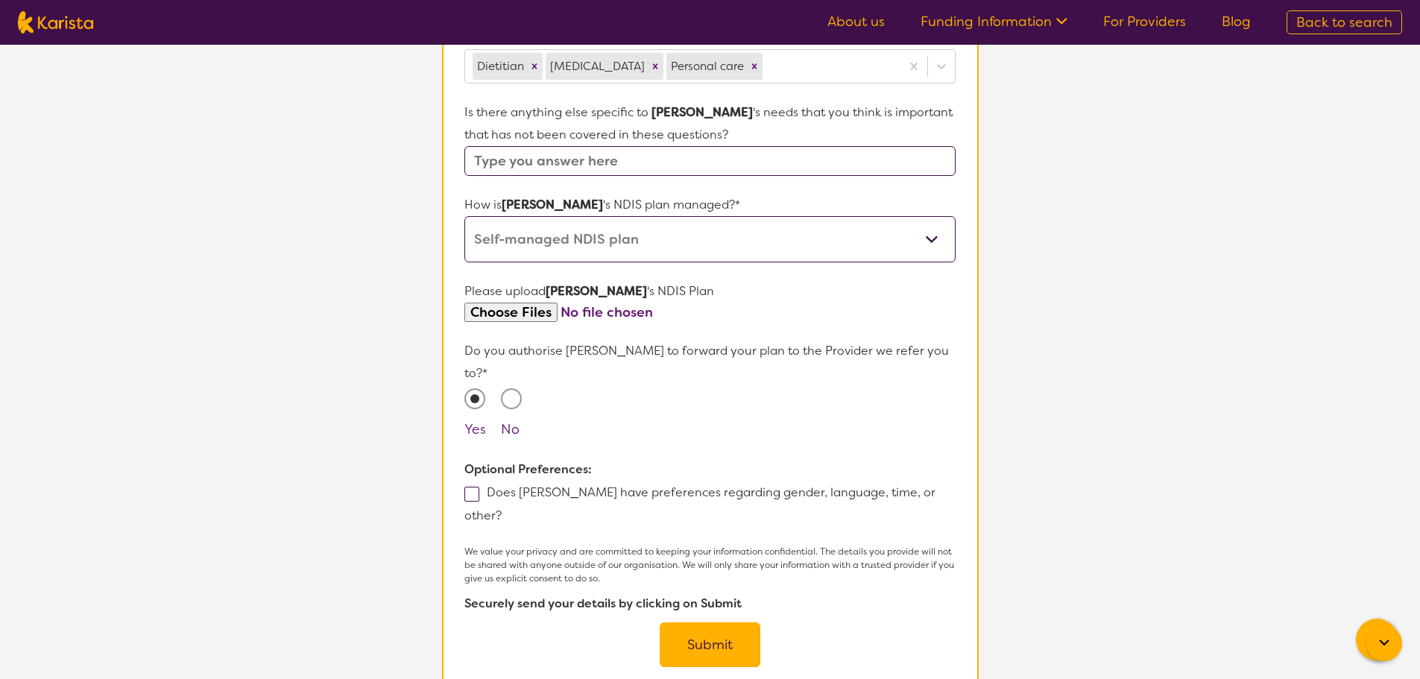
scroll to position [1189, 0]
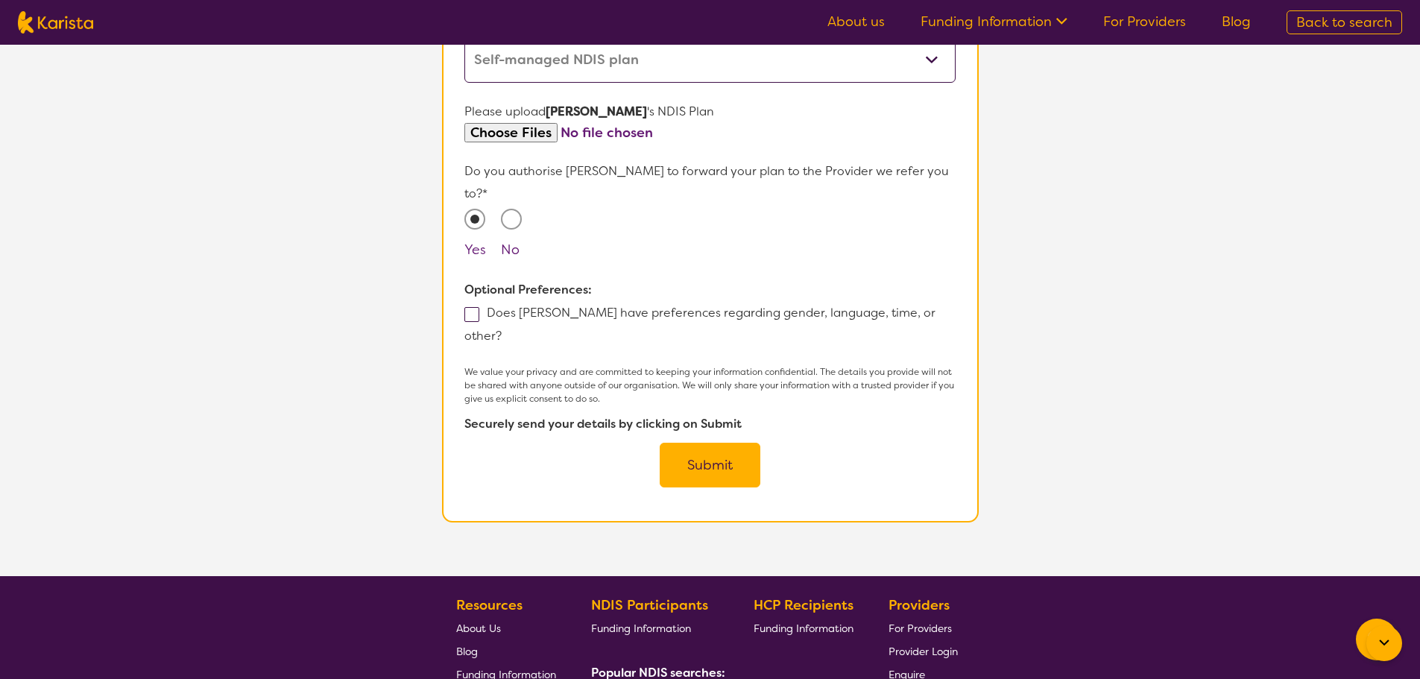
click at [699, 443] on button "Submit" at bounding box center [710, 465] width 101 height 45
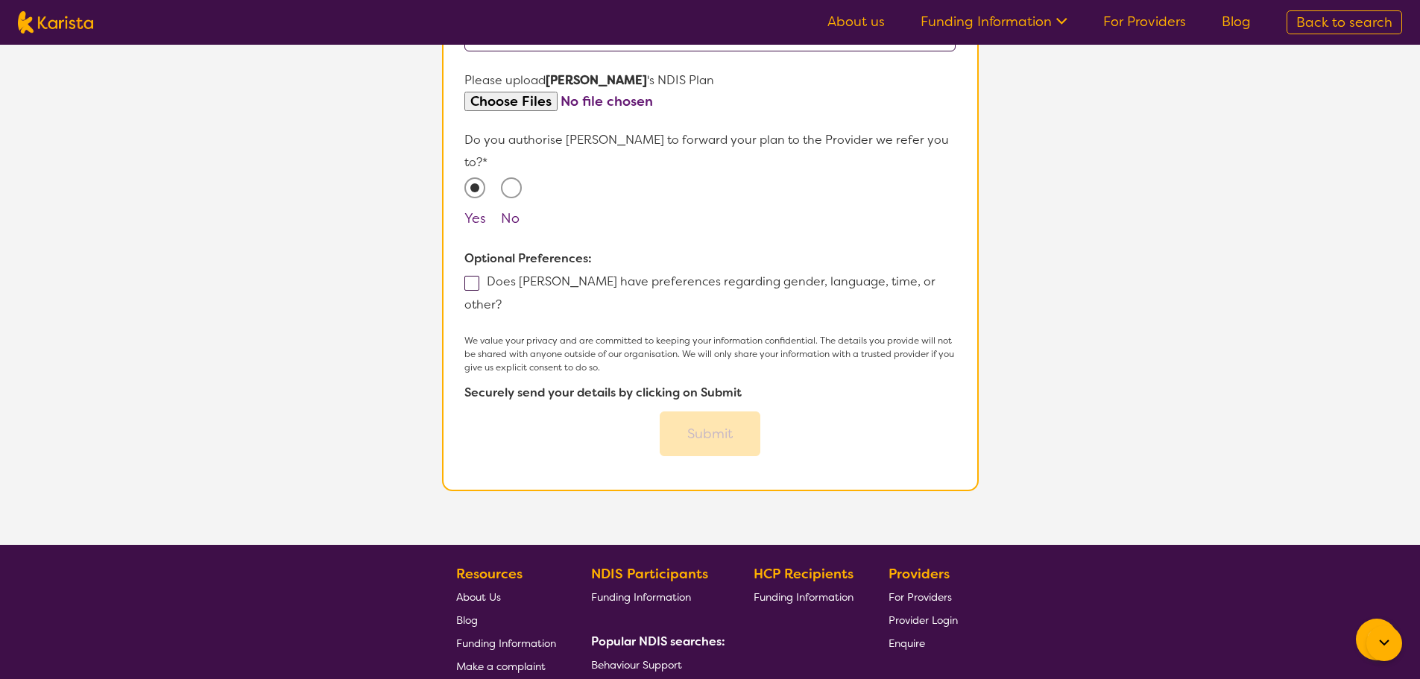
scroll to position [1158, 0]
